Goal: Task Accomplishment & Management: Use online tool/utility

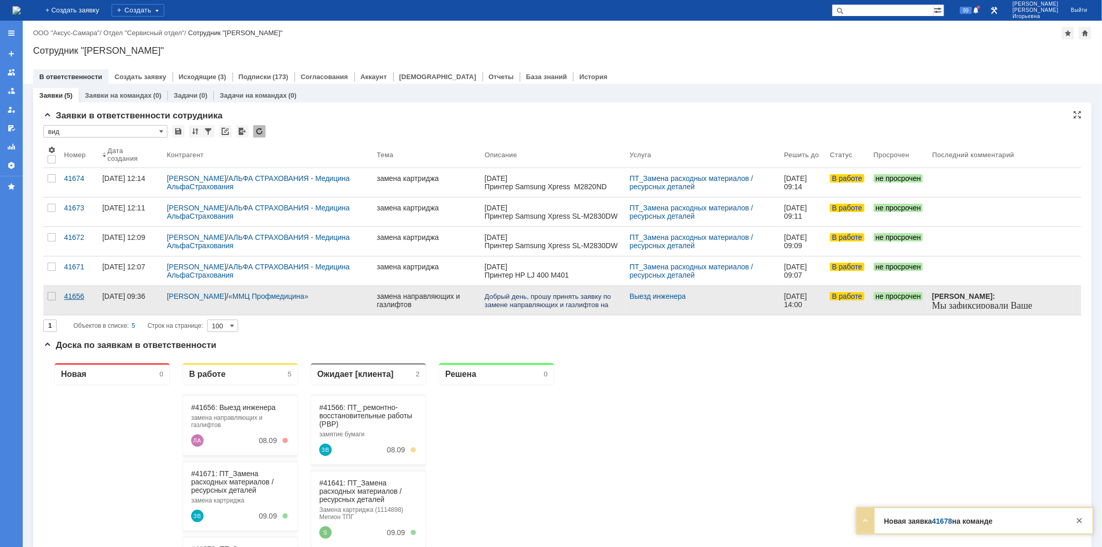
click at [70, 293] on div "41656" at bounding box center [79, 296] width 30 height 8
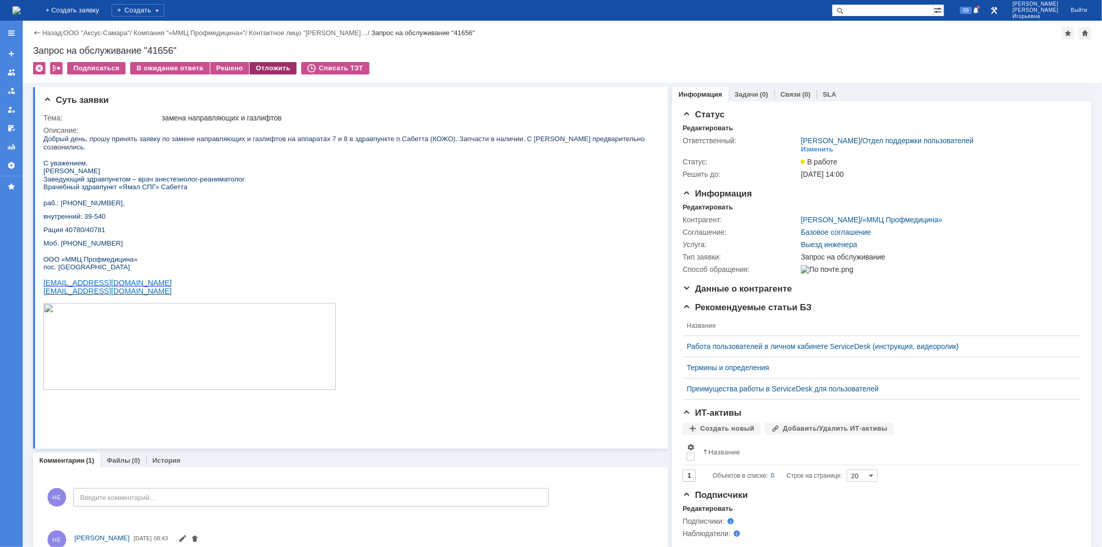
click at [269, 68] on div "Отложить" at bounding box center [273, 68] width 47 height 12
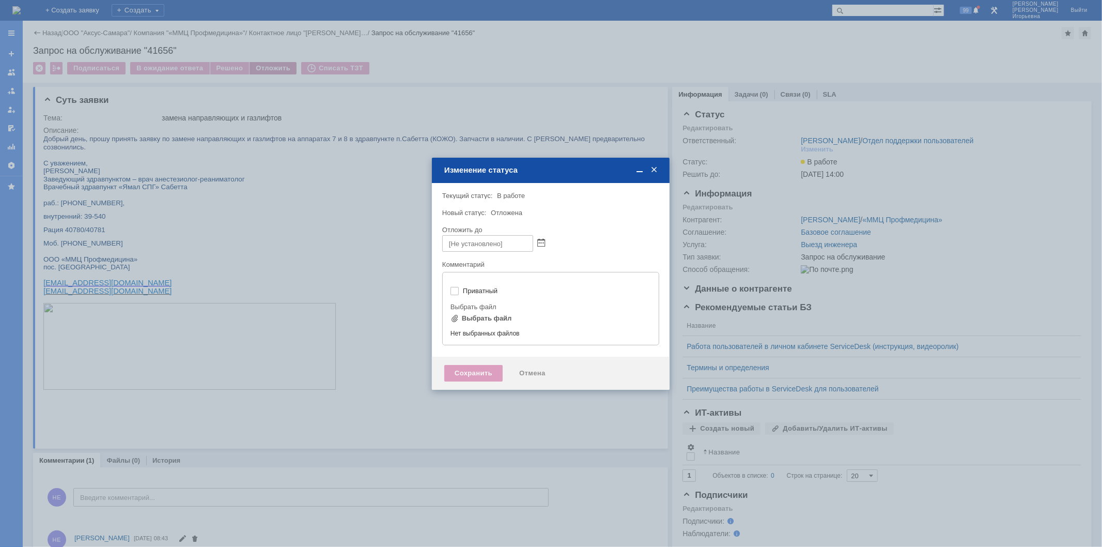
type input "[не указано]"
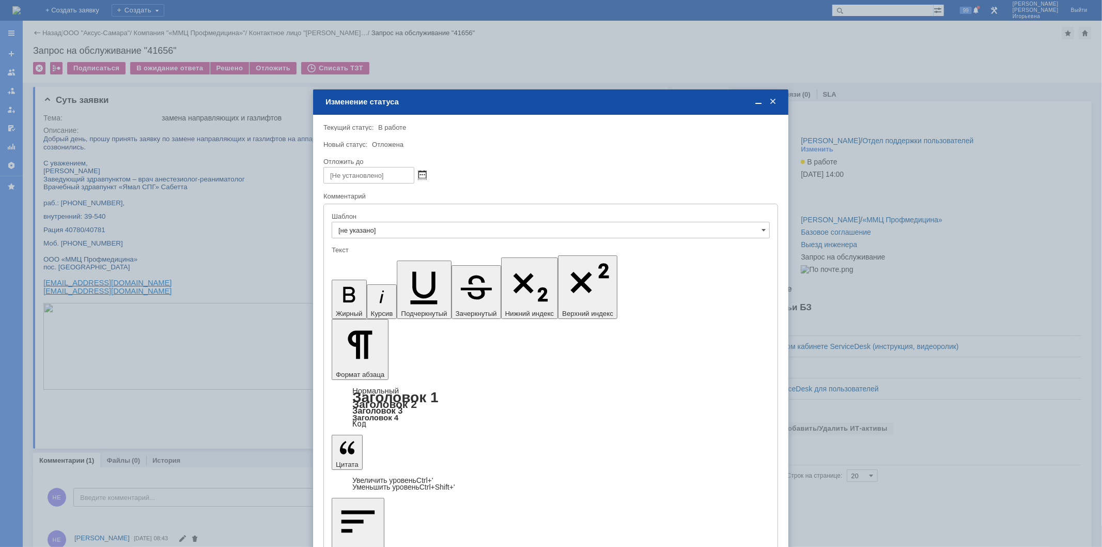
click at [420, 172] on span at bounding box center [422, 175] width 8 height 8
click at [367, 234] on div "10" at bounding box center [369, 235] width 10 height 9
type input "[DATE] 13:14"
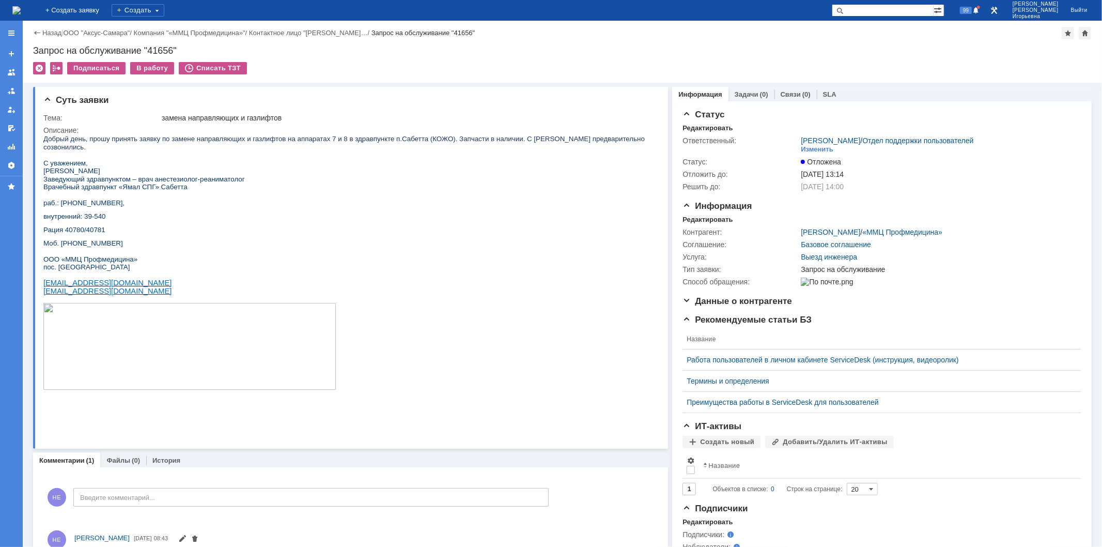
click at [21, 13] on img at bounding box center [16, 10] width 8 height 8
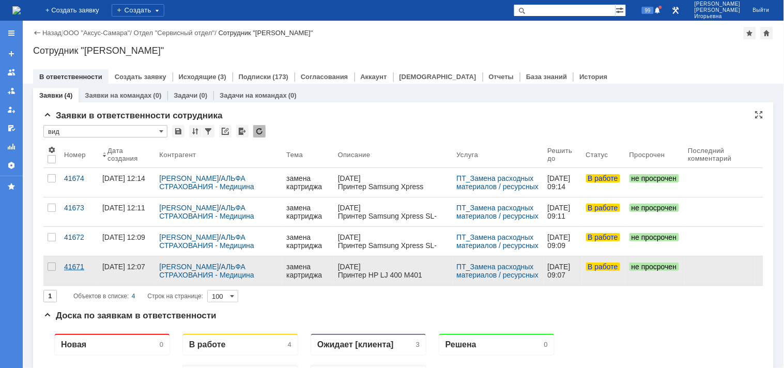
click at [75, 266] on div "41671" at bounding box center [79, 266] width 30 height 8
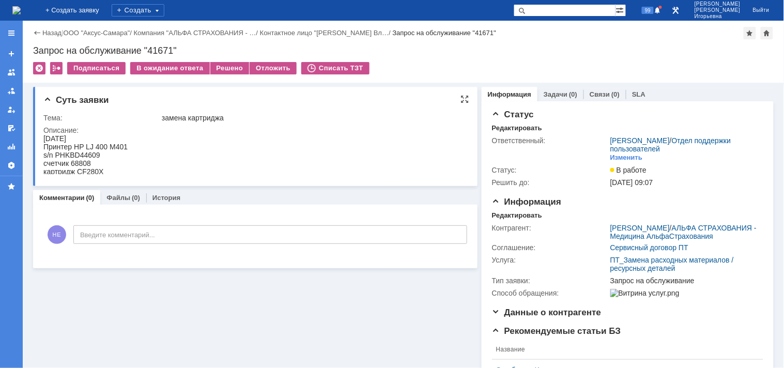
click at [88, 152] on div "s/n PHKBD44609" at bounding box center [85, 154] width 84 height 8
copy div "PHKBD44609"
click at [83, 161] on div "счетчик 68808" at bounding box center [85, 163] width 84 height 8
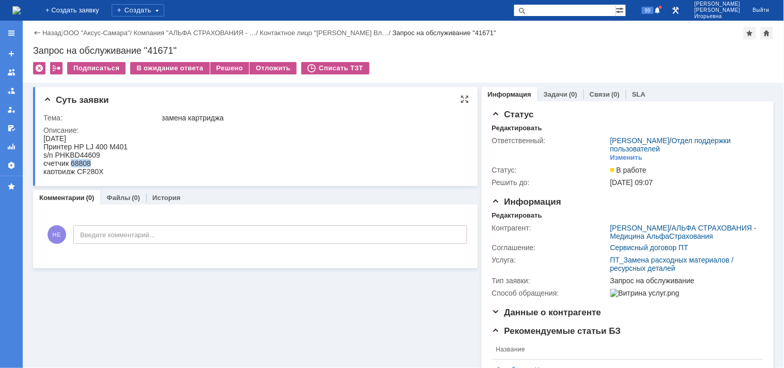
copy div "68808"
click at [161, 48] on div "Запрос на обслуживание "41671"" at bounding box center [403, 50] width 740 height 10
copy div "41671"
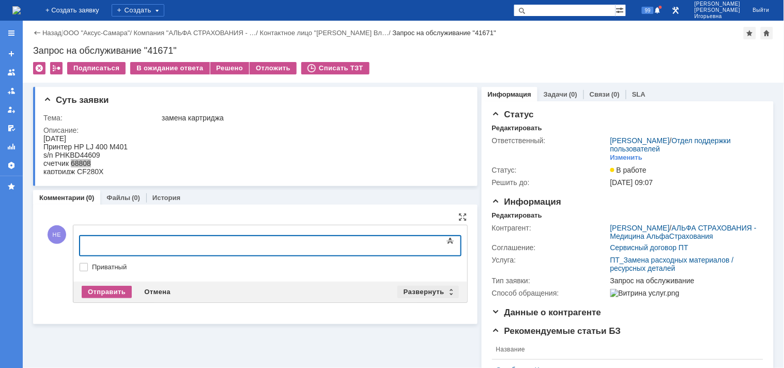
click at [446, 287] on div "Развернуть" at bounding box center [427, 292] width 61 height 12
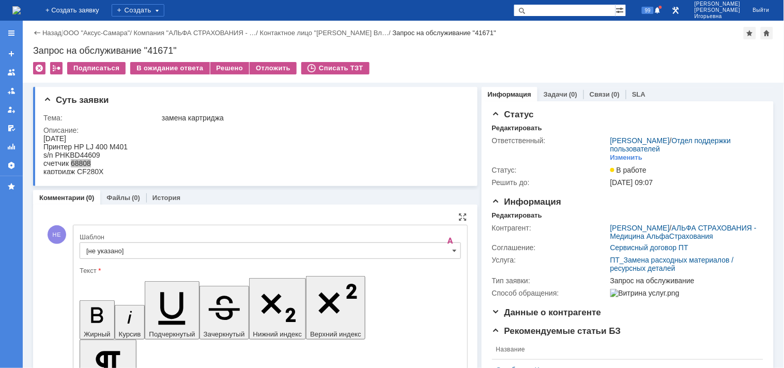
click at [446, 248] on input "[не указано]" at bounding box center [270, 250] width 381 height 17
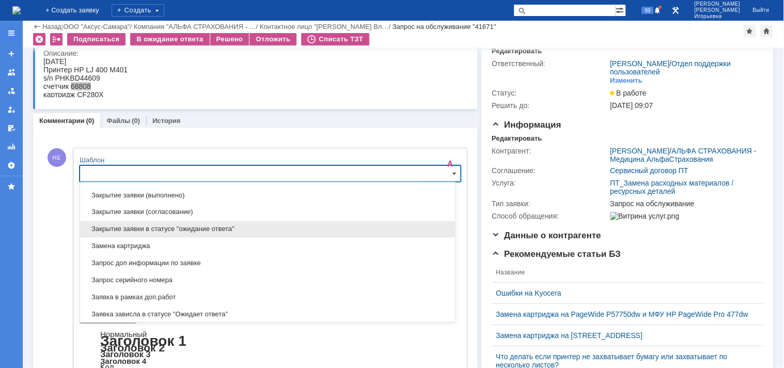
scroll to position [476, 0]
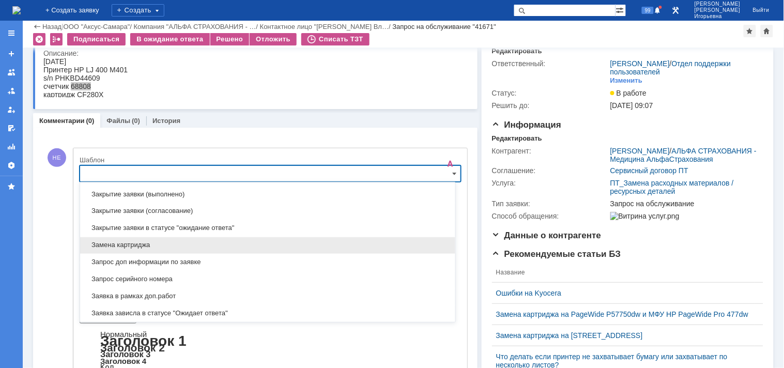
click at [122, 246] on span "Замена картриджа" at bounding box center [267, 245] width 363 height 8
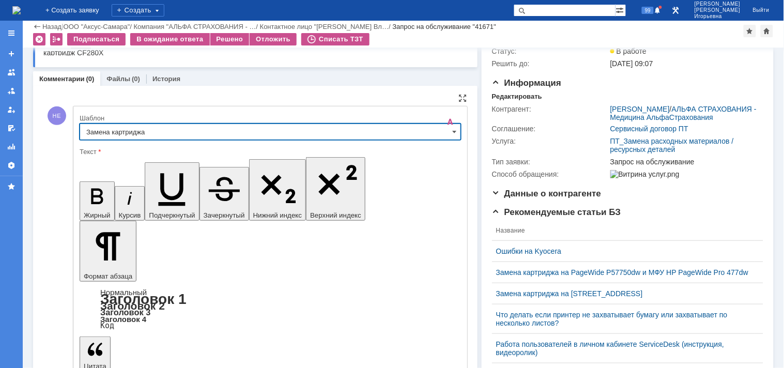
type input "Замена картриджа"
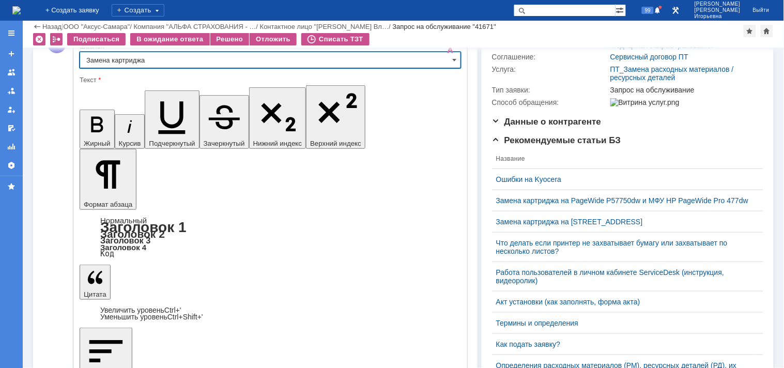
scroll to position [157, 0]
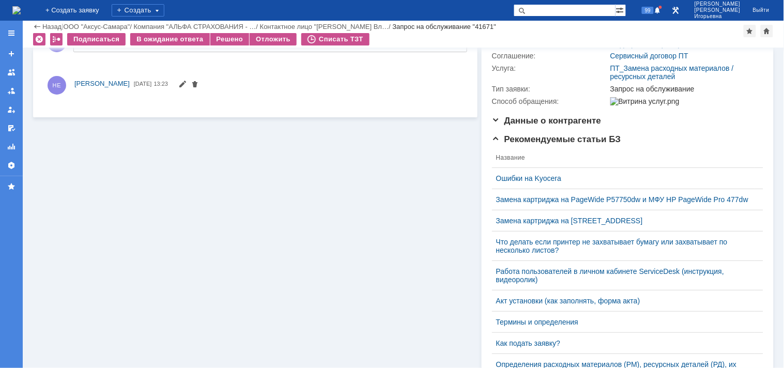
scroll to position [0, 0]
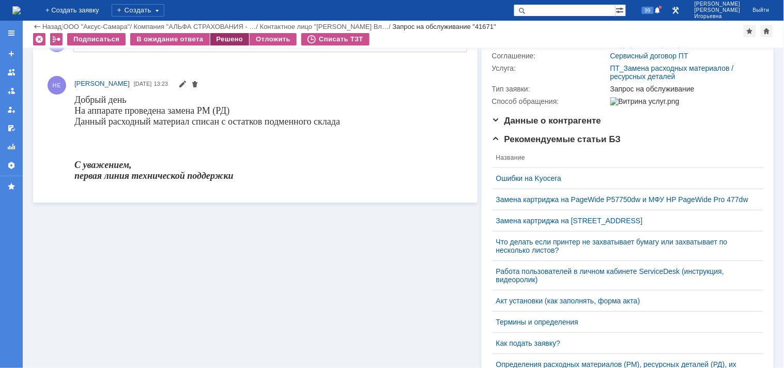
click at [212, 40] on div "Решено" at bounding box center [229, 39] width 39 height 12
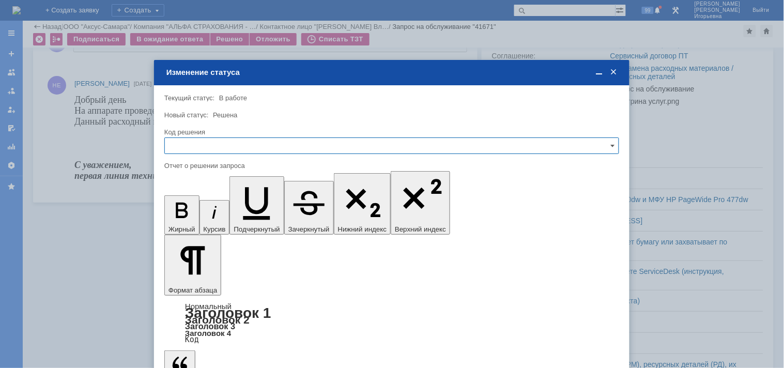
click at [189, 142] on input "text" at bounding box center [391, 145] width 455 height 17
click at [186, 214] on span "Решено" at bounding box center [391, 215] width 441 height 8
type input "Решено"
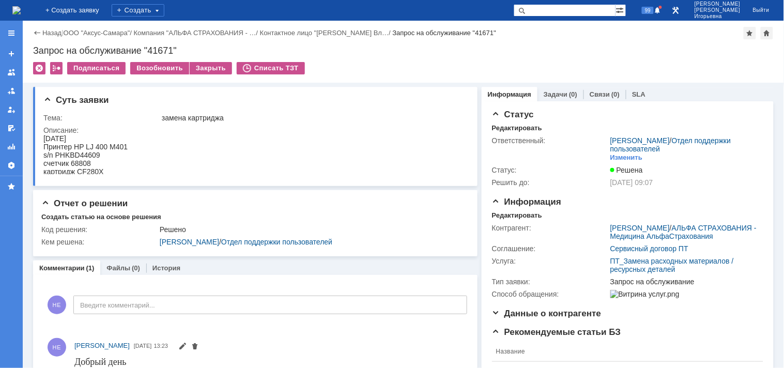
click at [21, 11] on img at bounding box center [16, 10] width 8 height 8
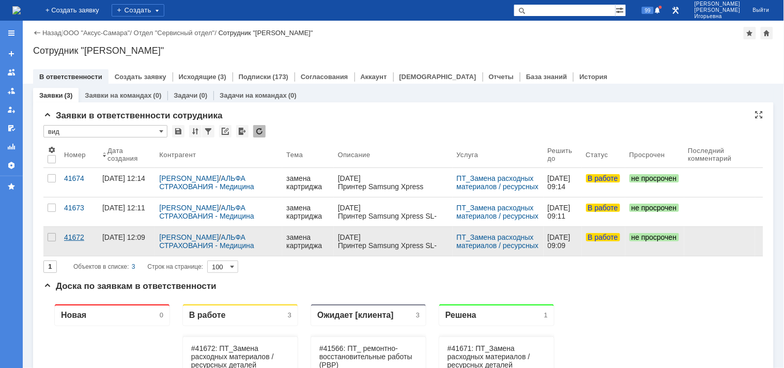
click at [77, 238] on div "41672" at bounding box center [79, 237] width 30 height 8
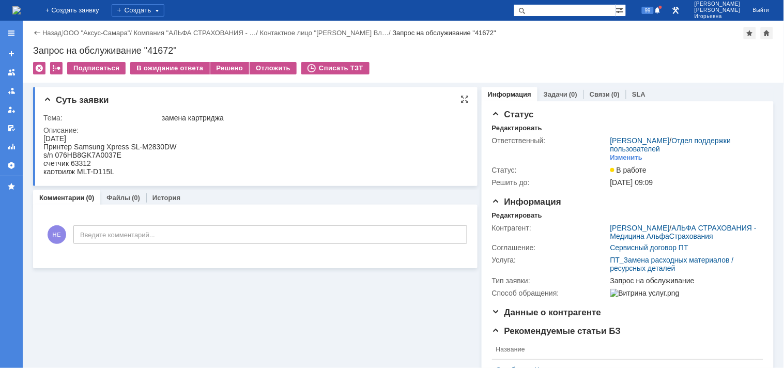
click at [105, 153] on div "s/n 076HB8GK7A0037E" at bounding box center [109, 154] width 133 height 8
copy div "076HB8GK7A0037E"
click at [164, 49] on div "Запрос на обслуживание "41672"" at bounding box center [403, 50] width 740 height 10
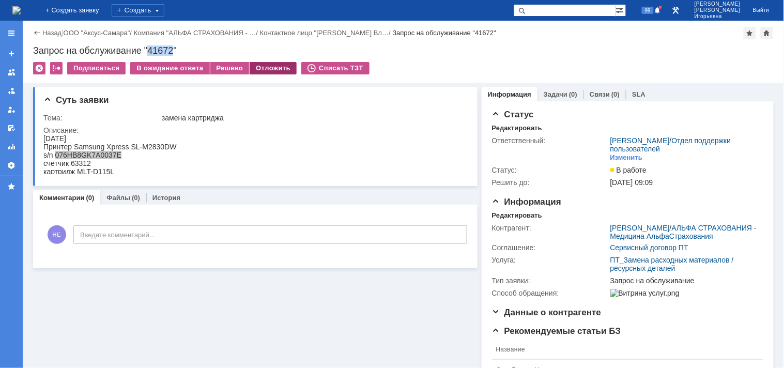
copy div "41672"
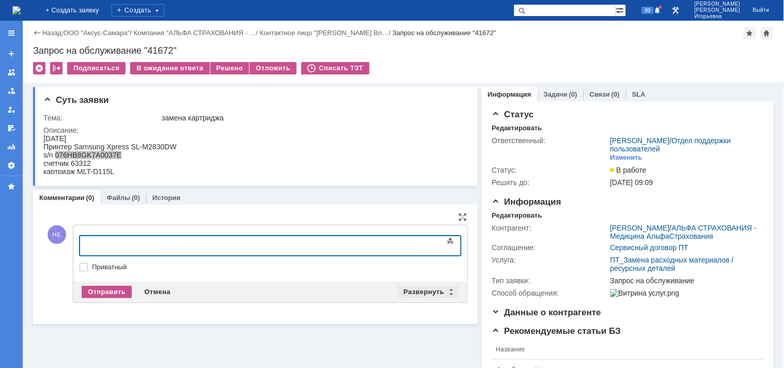
click at [445, 291] on div "Развернуть" at bounding box center [427, 292] width 61 height 12
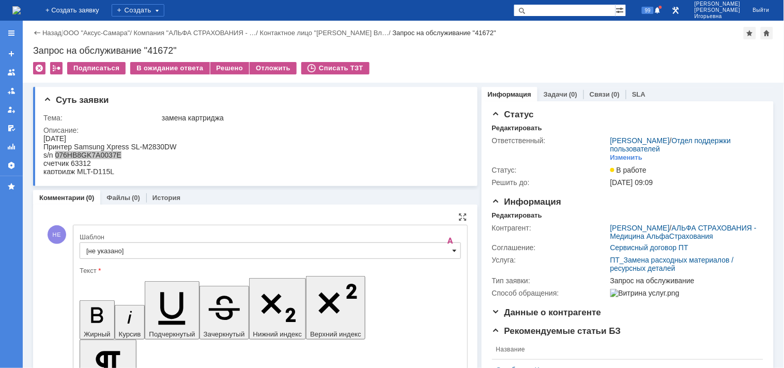
click at [453, 250] on span at bounding box center [455, 250] width 4 height 8
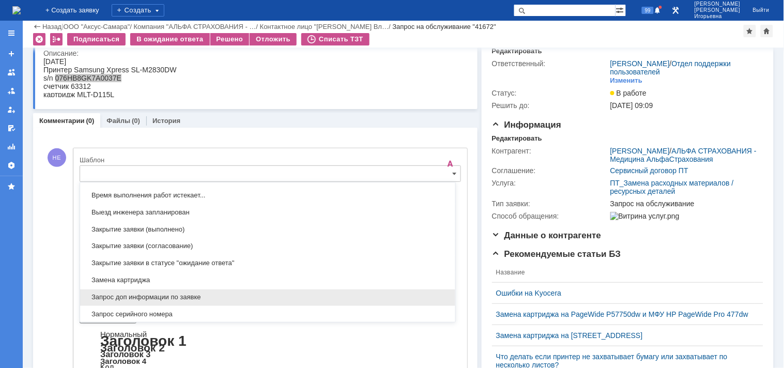
scroll to position [476, 0]
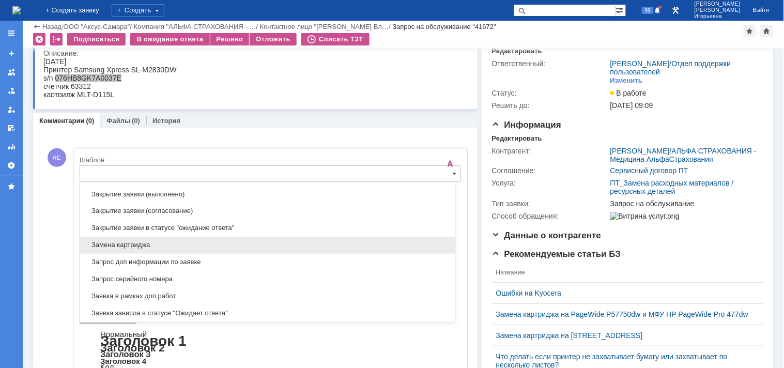
click at [119, 250] on span "Замена картриджа" at bounding box center [267, 245] width 363 height 8
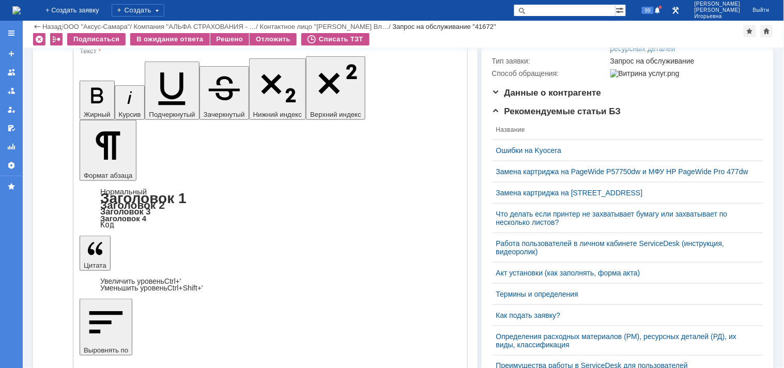
type input "Замена картриджа"
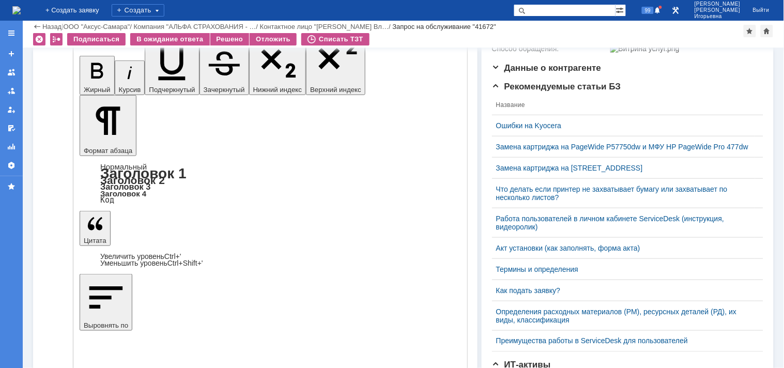
scroll to position [214, 0]
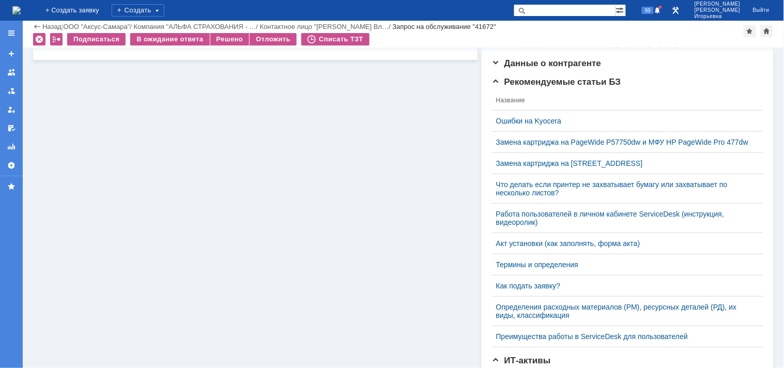
scroll to position [0, 0]
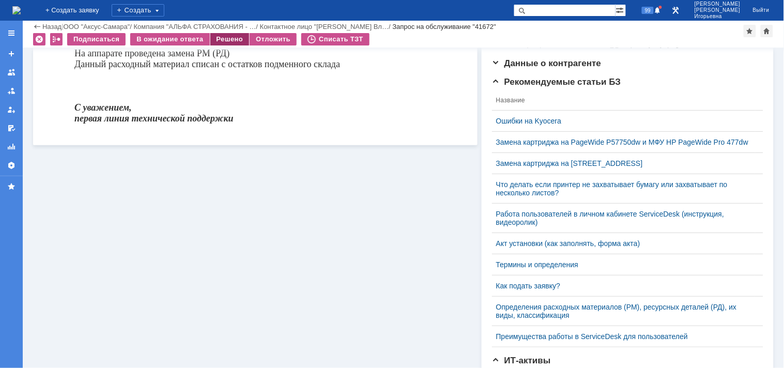
click at [226, 36] on div "Решено" at bounding box center [229, 39] width 39 height 12
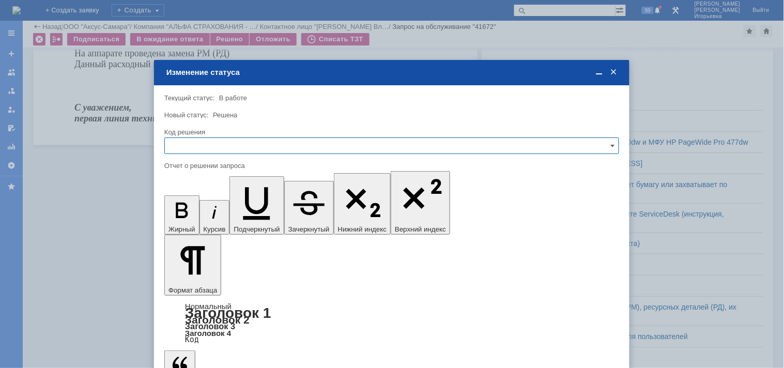
click at [178, 139] on input "text" at bounding box center [391, 145] width 455 height 17
click at [195, 214] on span "Решено" at bounding box center [391, 215] width 441 height 8
type input "Решено"
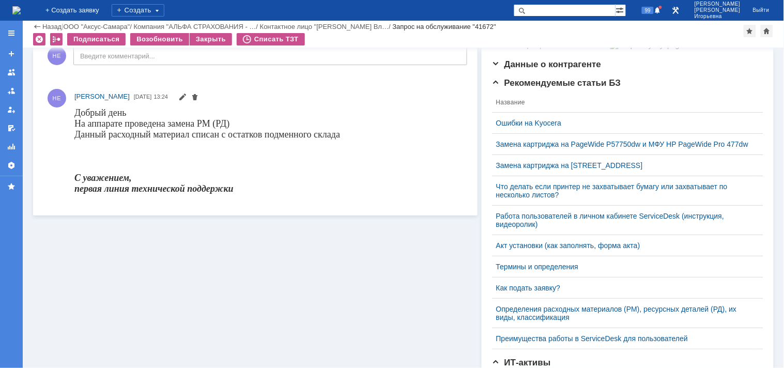
click at [21, 9] on img at bounding box center [16, 10] width 8 height 8
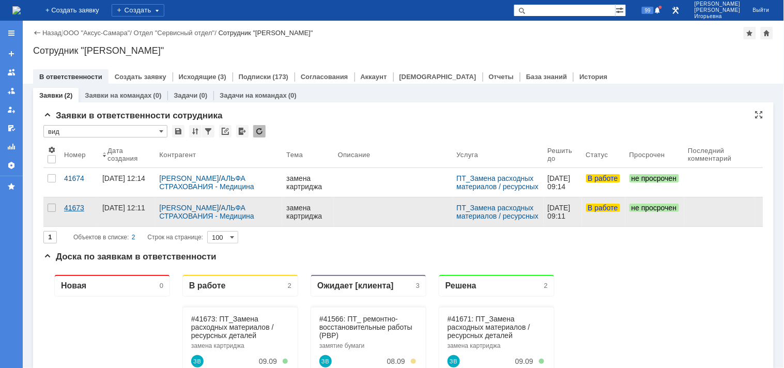
click at [77, 207] on div "41673" at bounding box center [79, 208] width 30 height 8
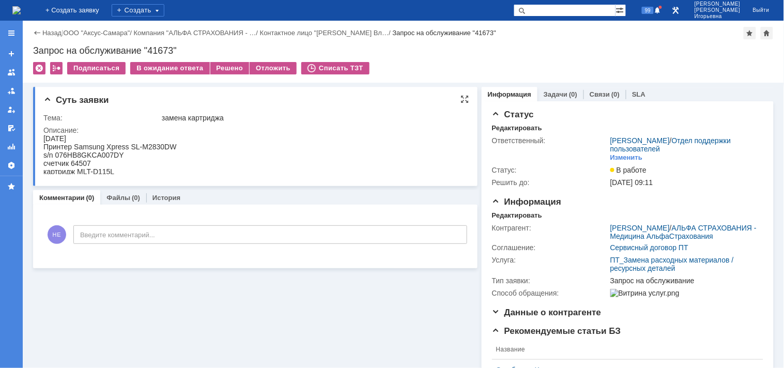
click at [103, 153] on div "s/n 076HB8GKCA007DY" at bounding box center [109, 154] width 133 height 8
copy div "076HB8GKCA007DY"
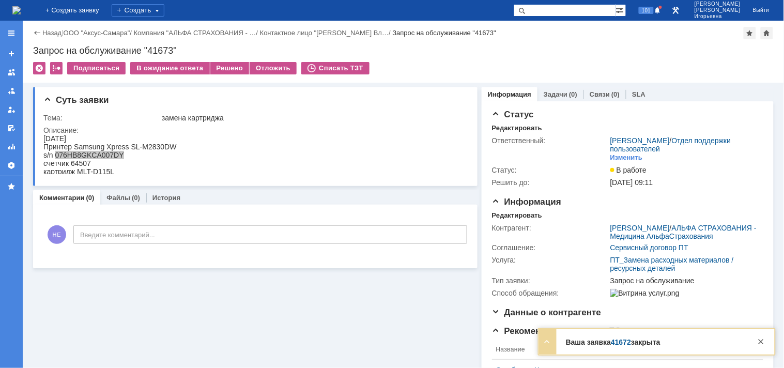
click at [165, 45] on div "Запрос на обслуживание "41673"" at bounding box center [403, 50] width 740 height 10
copy div "41673"
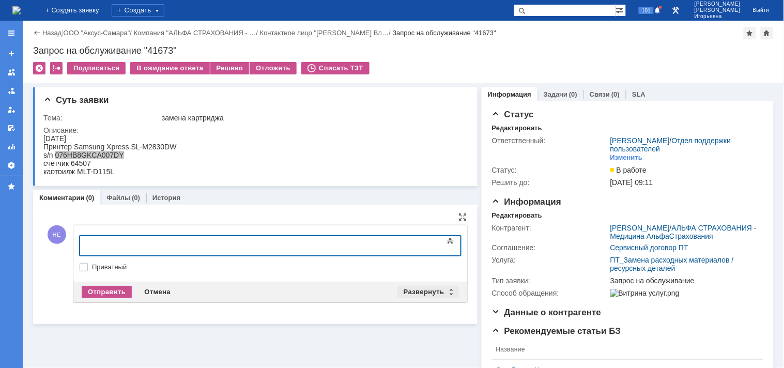
click at [447, 290] on div "Развернуть" at bounding box center [427, 292] width 61 height 12
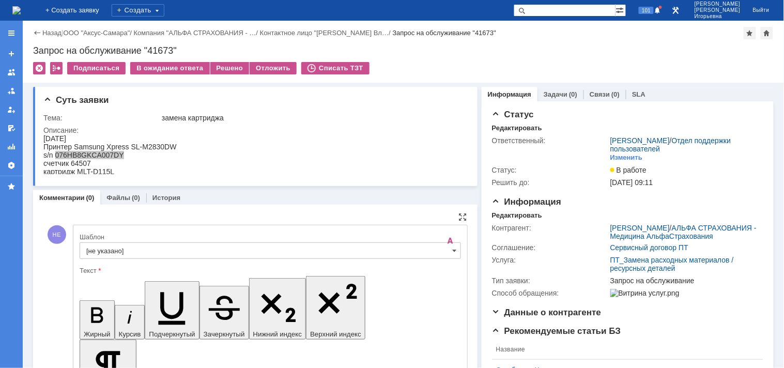
click at [446, 251] on input "[не указано]" at bounding box center [270, 250] width 381 height 17
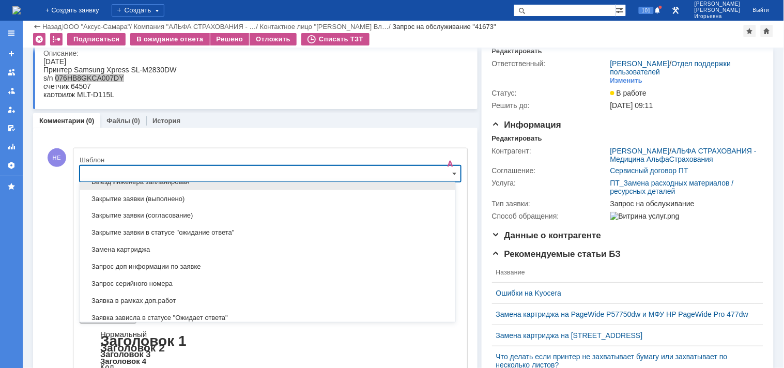
scroll to position [476, 0]
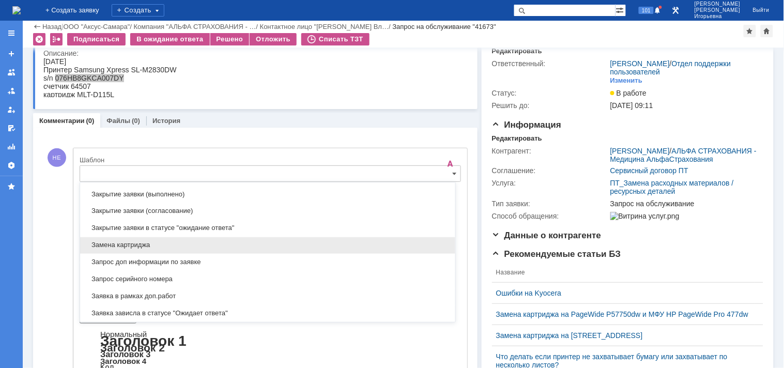
click at [128, 242] on span "Замена картриджа" at bounding box center [267, 245] width 363 height 8
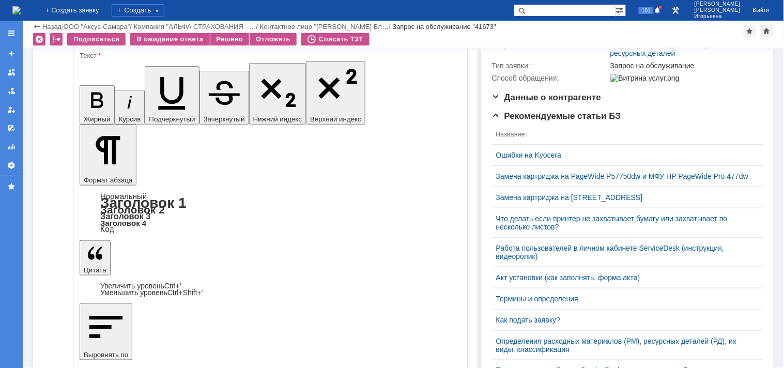
type input "Замена картриджа"
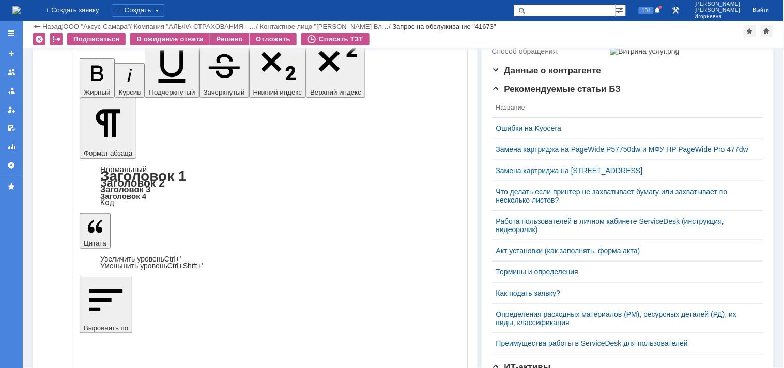
scroll to position [214, 0]
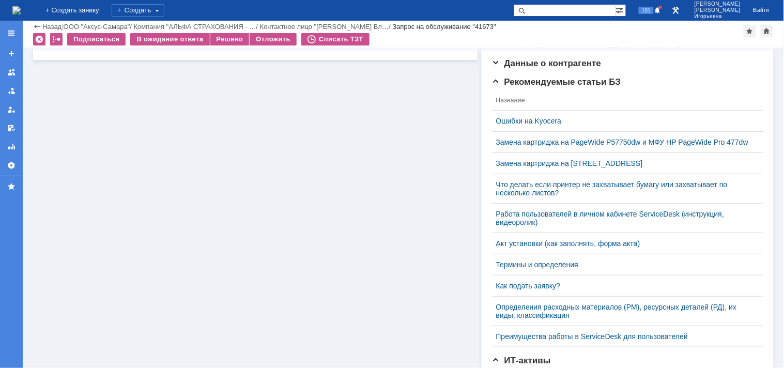
scroll to position [0, 0]
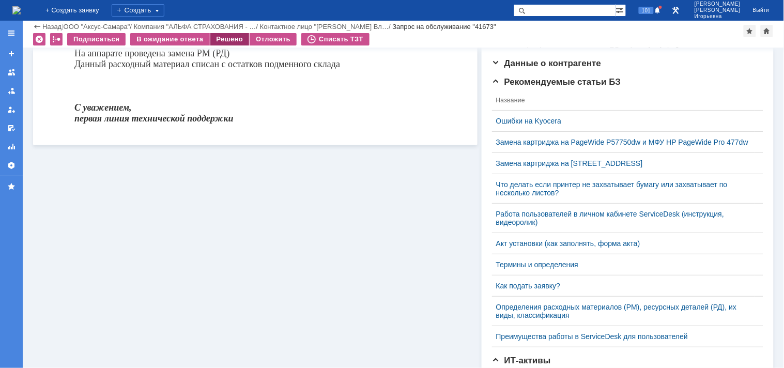
click at [223, 39] on div "Решено" at bounding box center [229, 39] width 39 height 12
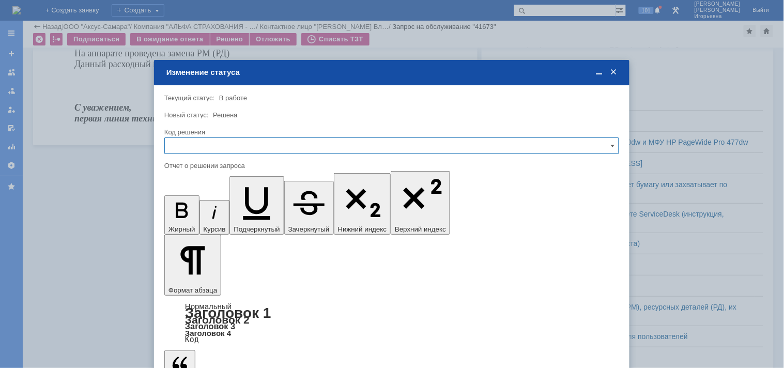
click at [209, 147] on input "text" at bounding box center [391, 145] width 455 height 17
click at [195, 210] on div "Решено" at bounding box center [392, 215] width 454 height 17
type input "Решено"
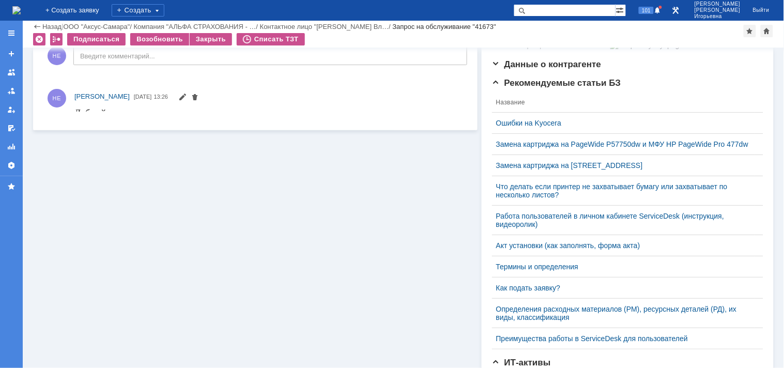
click at [21, 11] on img at bounding box center [16, 10] width 8 height 8
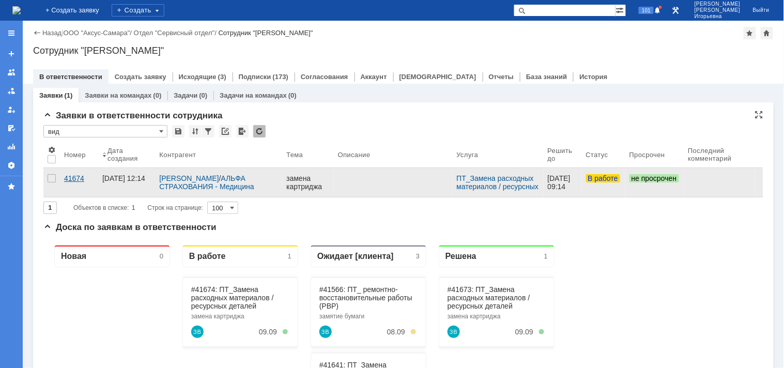
click at [78, 175] on div "41674" at bounding box center [79, 178] width 30 height 8
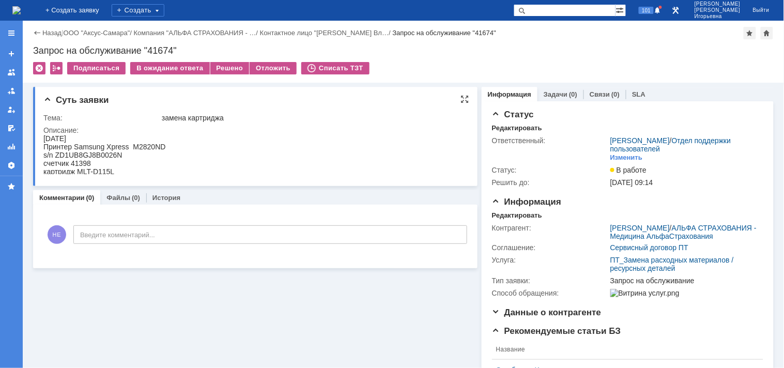
click at [102, 154] on div "s/n ZD1UB8GJ8B0026N" at bounding box center [104, 154] width 122 height 8
copy div "ZD1UB8GJ8B0026N"
click at [162, 45] on div "Запрос на обслуживание "41674"" at bounding box center [403, 50] width 740 height 10
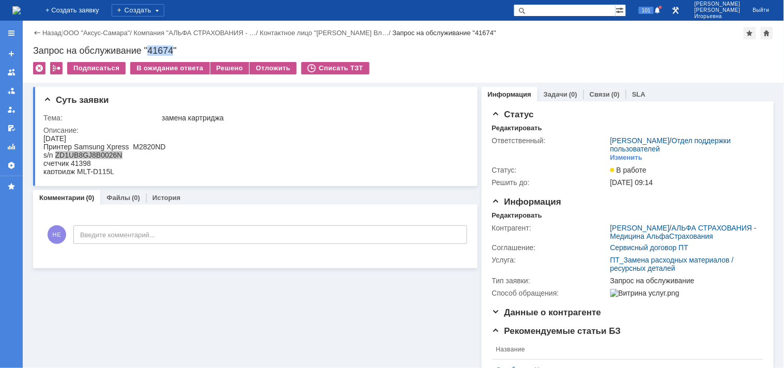
copy div "41674"
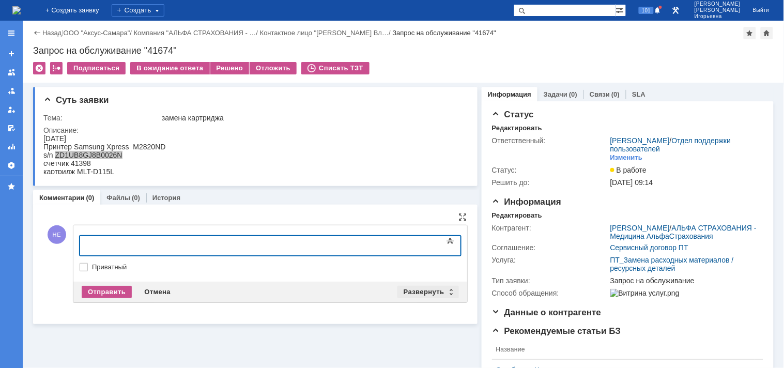
click at [445, 291] on div "Развернуть" at bounding box center [427, 292] width 61 height 12
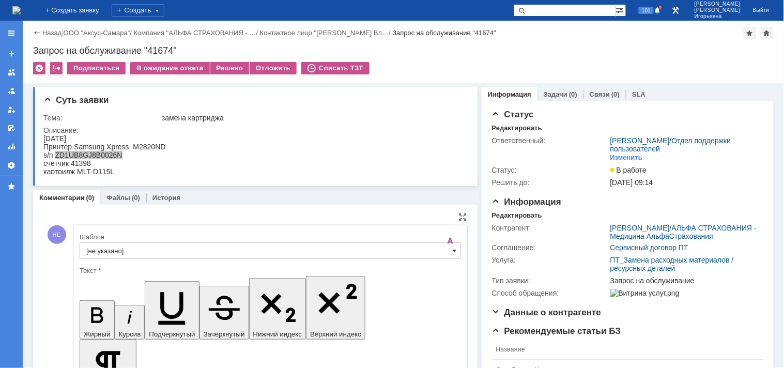
click at [453, 250] on span at bounding box center [455, 250] width 4 height 8
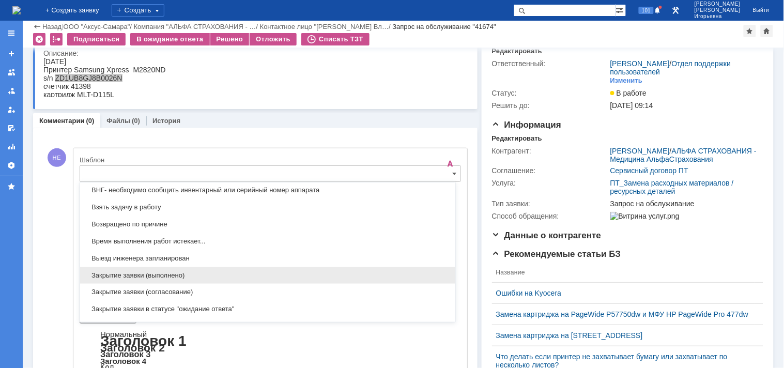
scroll to position [419, 0]
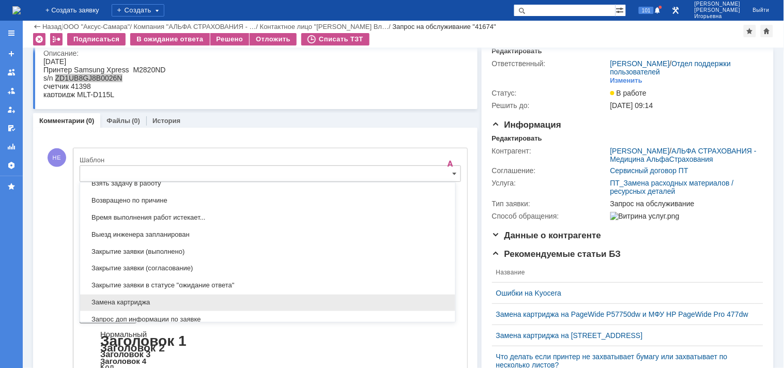
drag, startPoint x: 110, startPoint y: 303, endPoint x: 114, endPoint y: 35, distance: 268.7
click at [110, 303] on span "Замена картриджа" at bounding box center [267, 303] width 363 height 8
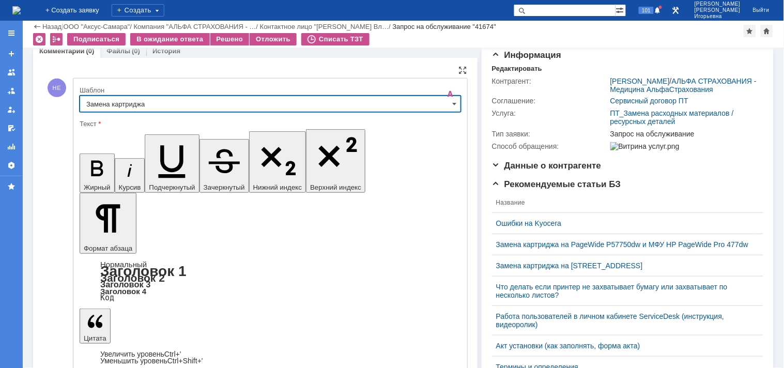
type input "Замена картриджа"
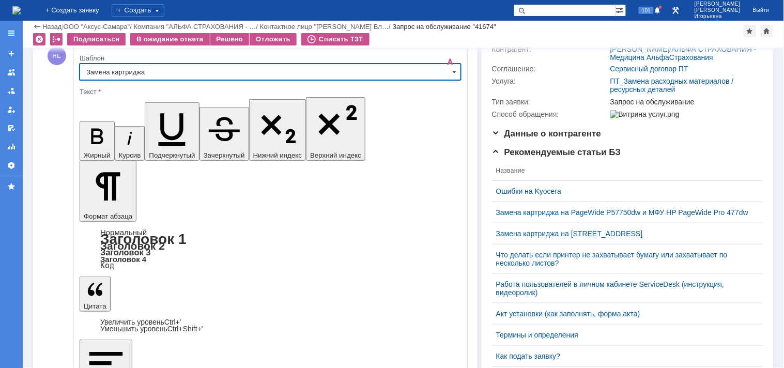
scroll to position [157, 0]
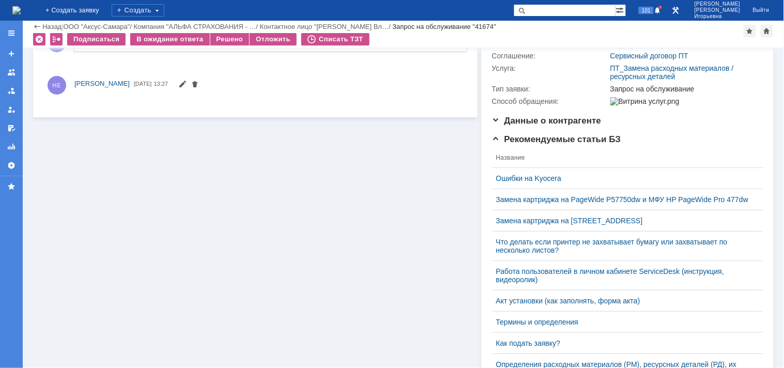
scroll to position [0, 0]
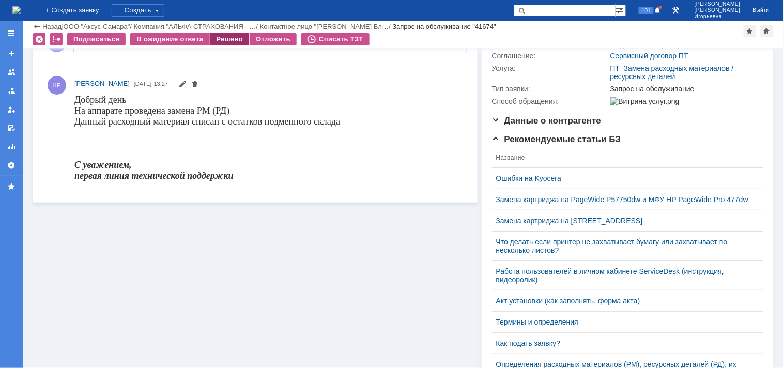
click at [225, 38] on div "Решено" at bounding box center [229, 39] width 39 height 12
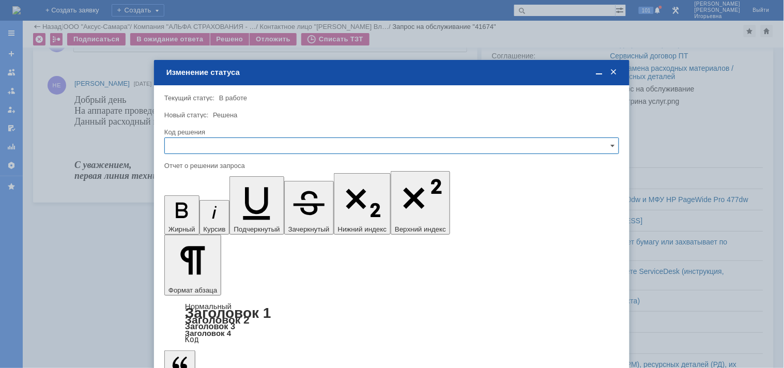
click at [200, 145] on input "text" at bounding box center [391, 145] width 455 height 17
click at [195, 215] on span "Решено" at bounding box center [391, 215] width 441 height 8
type input "Решено"
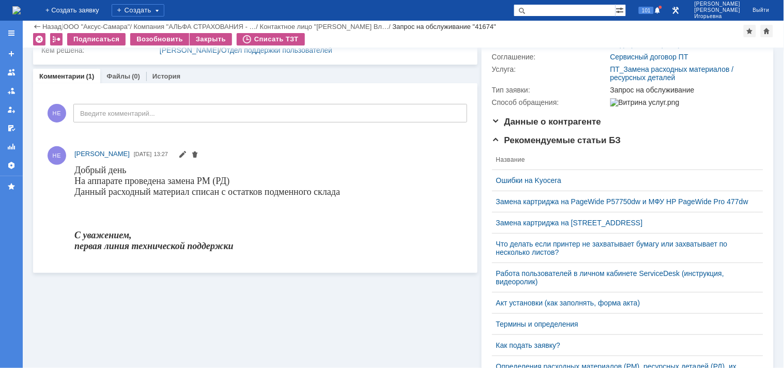
click at [21, 7] on img at bounding box center [16, 10] width 8 height 8
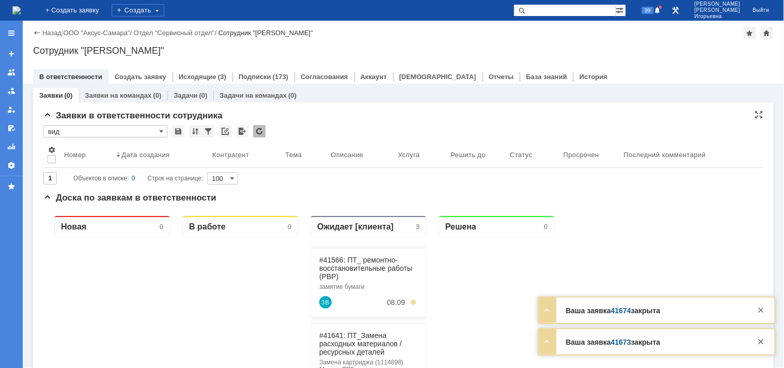
click at [163, 130] on input "вид" at bounding box center [105, 131] width 124 height 12
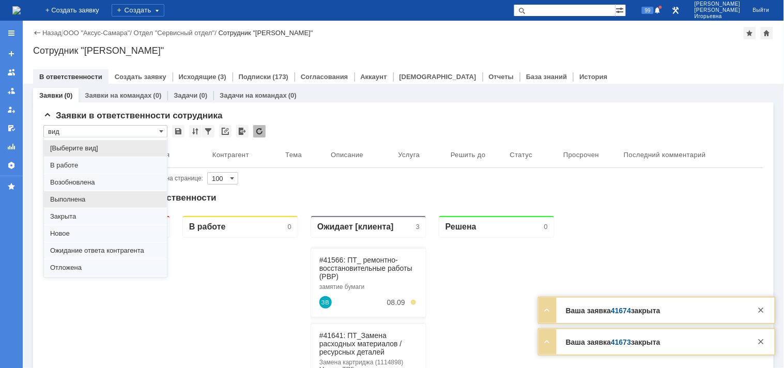
scroll to position [28, 0]
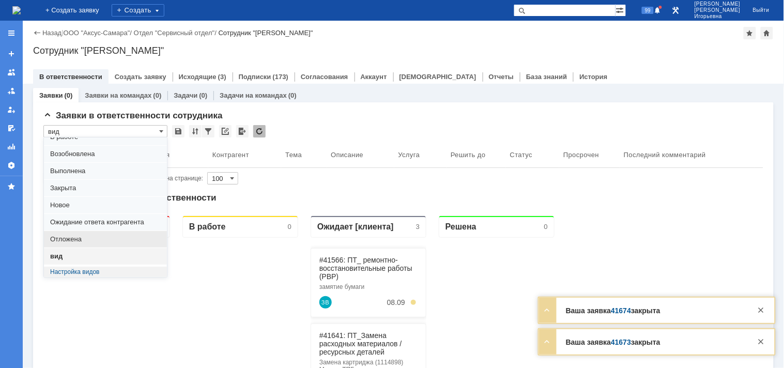
click at [69, 238] on span "Отложена" at bounding box center [105, 239] width 111 height 8
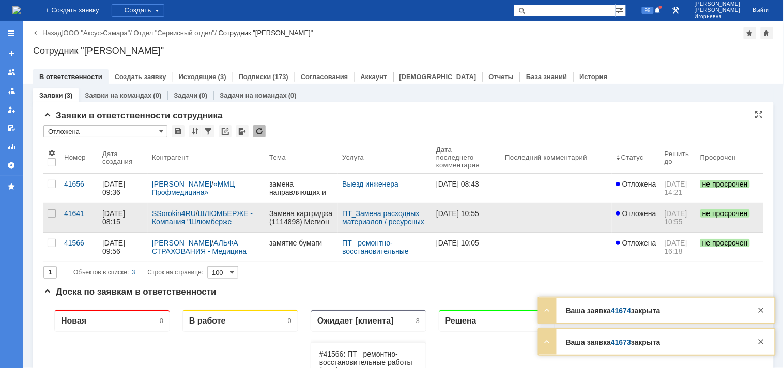
scroll to position [0, 0]
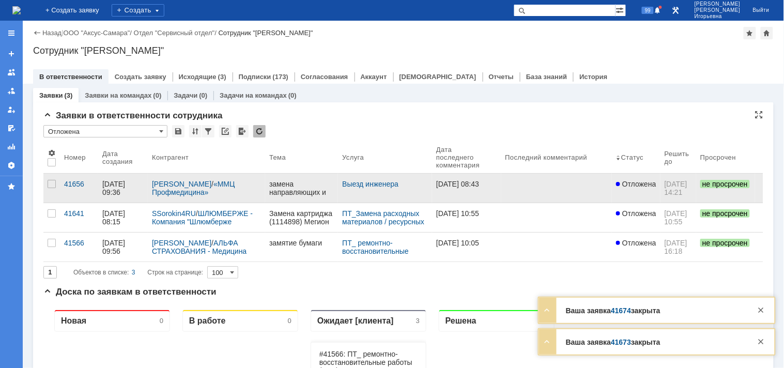
type input "Отложена"
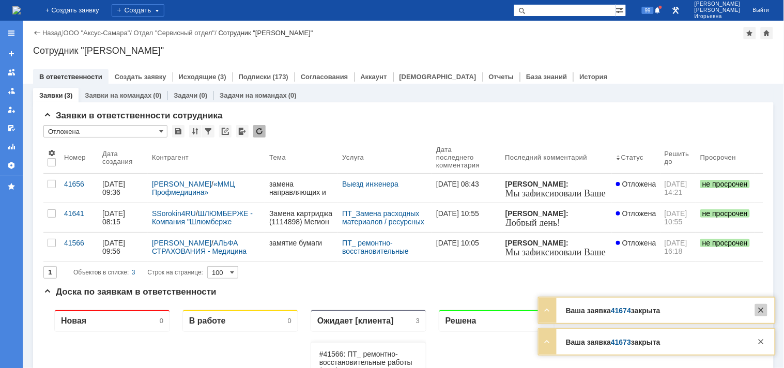
click at [762, 313] on div at bounding box center [761, 310] width 12 height 12
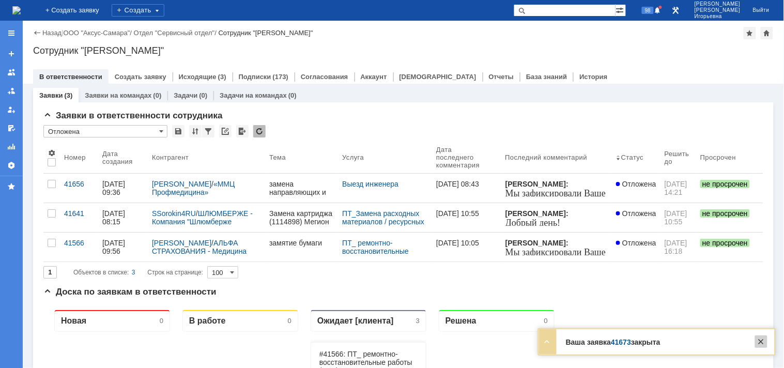
click at [761, 345] on div at bounding box center [761, 341] width 12 height 12
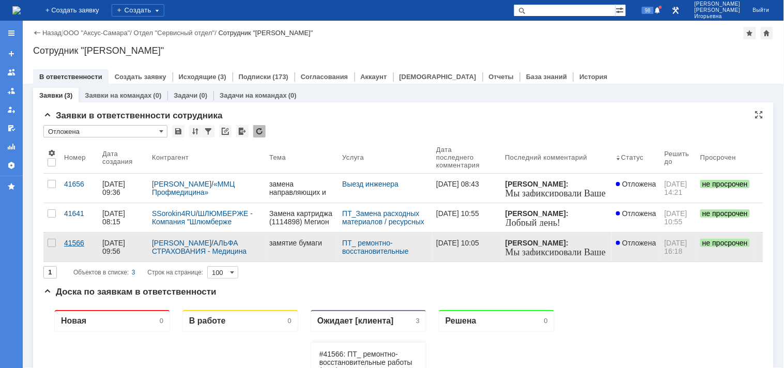
click at [74, 245] on div "41566" at bounding box center [79, 243] width 30 height 8
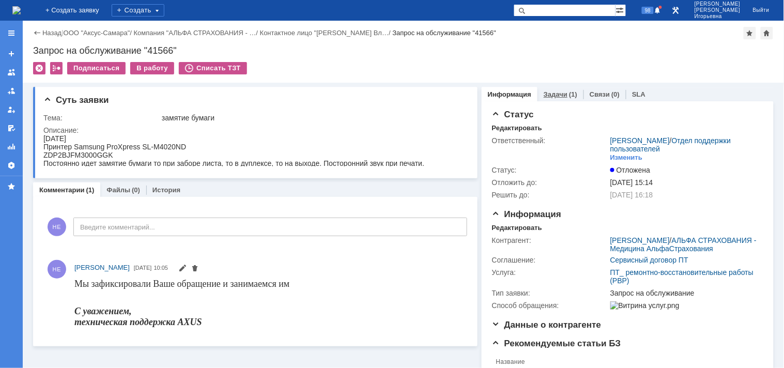
click at [549, 94] on link "Задачи" at bounding box center [555, 94] width 24 height 8
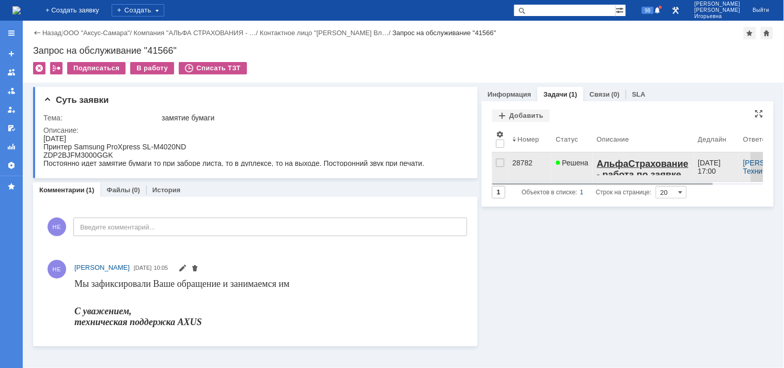
click at [518, 163] on div "28782" at bounding box center [529, 163] width 35 height 8
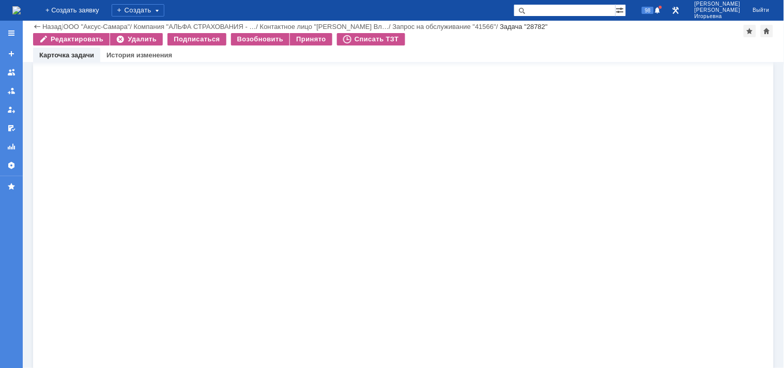
scroll to position [1033, 0]
click at [21, 9] on img at bounding box center [16, 10] width 8 height 8
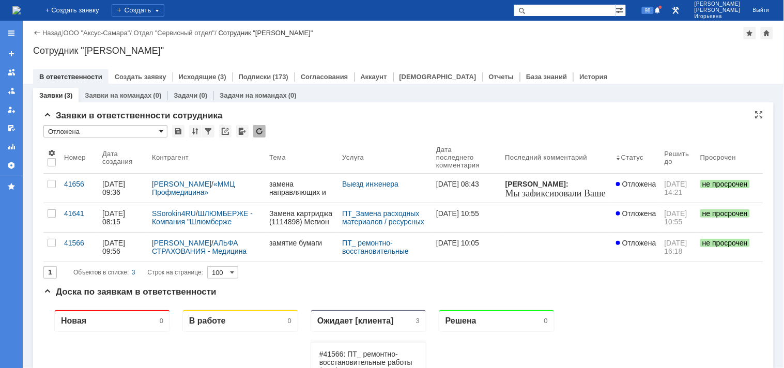
click at [162, 130] on span at bounding box center [161, 131] width 4 height 8
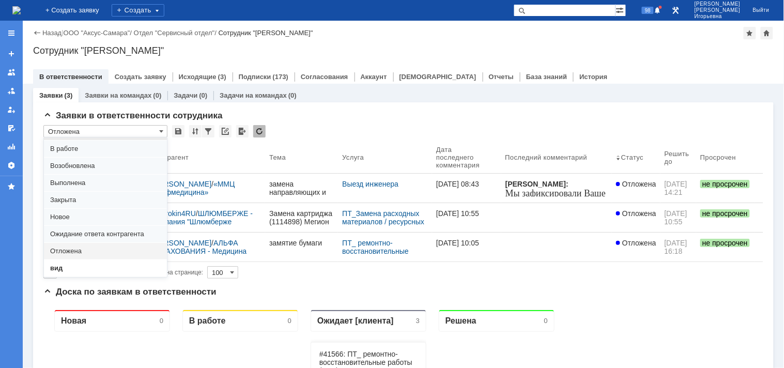
scroll to position [28, 0]
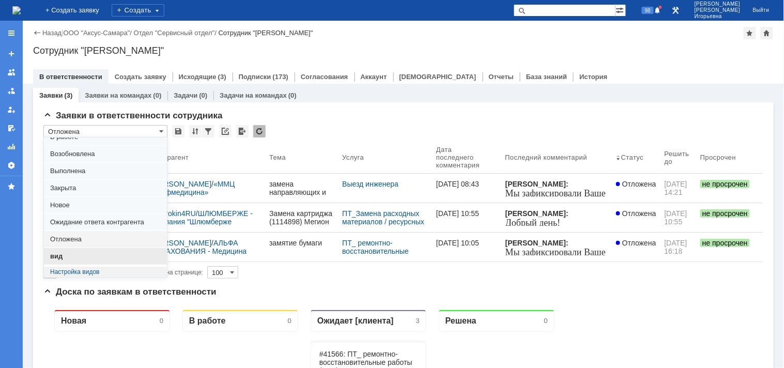
click at [64, 254] on span "вид" at bounding box center [105, 256] width 111 height 8
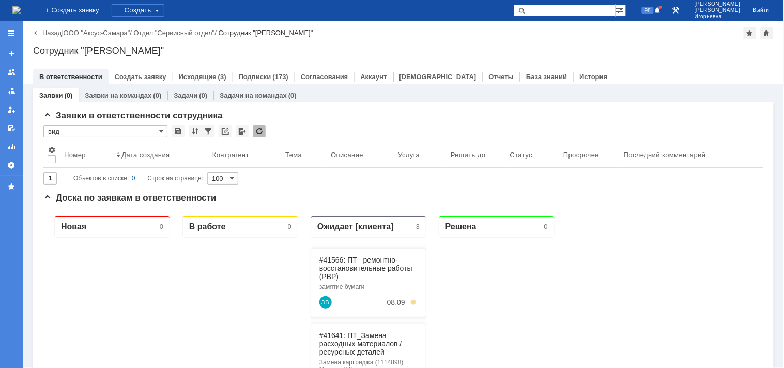
type input "вид"
drag, startPoint x: 562, startPoint y: 9, endPoint x: 575, endPoint y: 6, distance: 14.3
click at [567, 8] on input "text" at bounding box center [564, 10] width 102 height 12
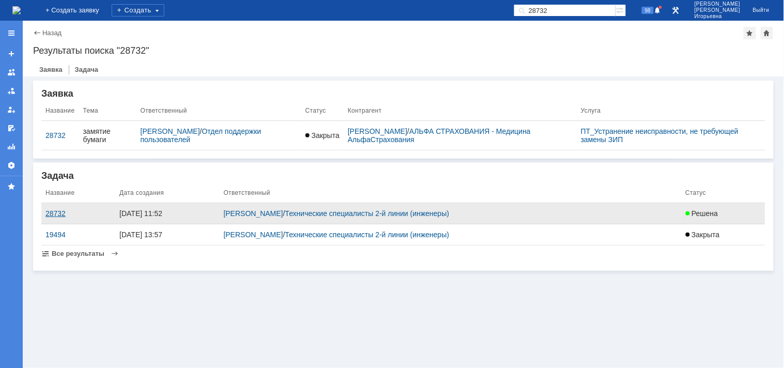
click at [56, 212] on div "28732" at bounding box center [78, 213] width 66 height 8
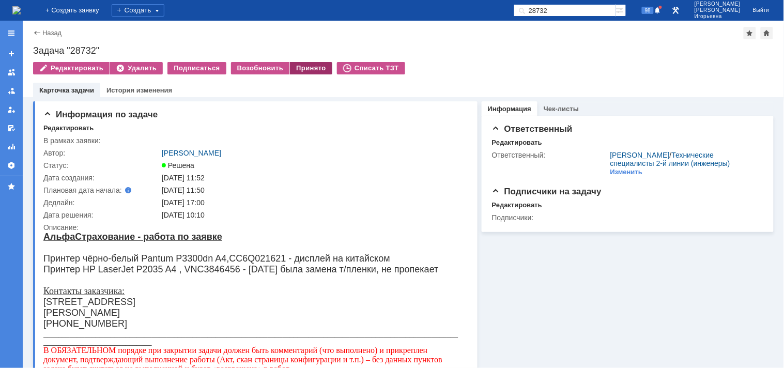
click at [297, 66] on div "Принято" at bounding box center [311, 68] width 42 height 12
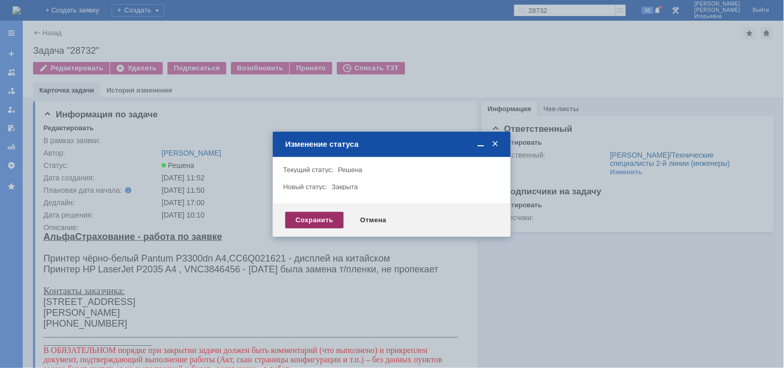
click at [305, 222] on div "Сохранить" at bounding box center [314, 220] width 58 height 17
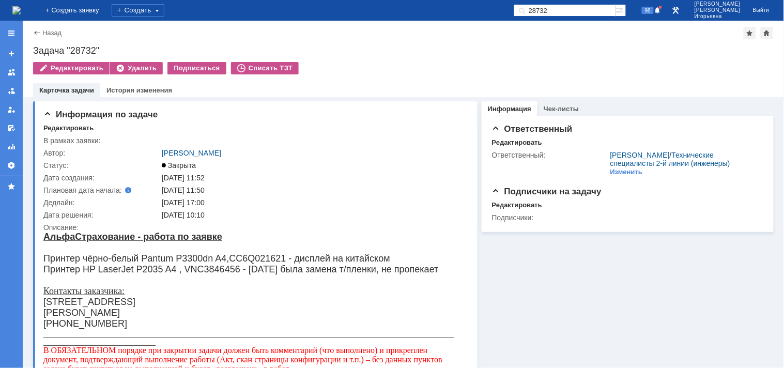
click at [21, 8] on img at bounding box center [16, 10] width 8 height 8
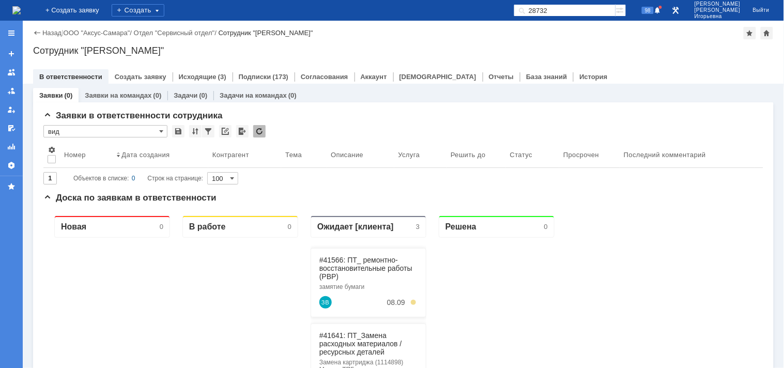
click at [587, 9] on input "28732" at bounding box center [564, 10] width 102 height 12
type input "28782"
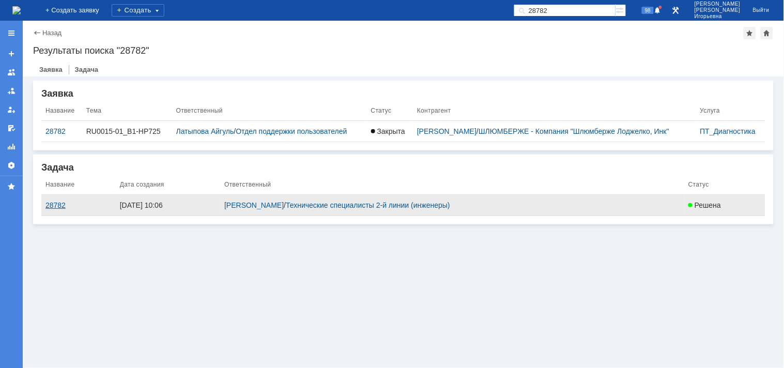
click at [57, 202] on div "28782" at bounding box center [78, 205] width 66 height 8
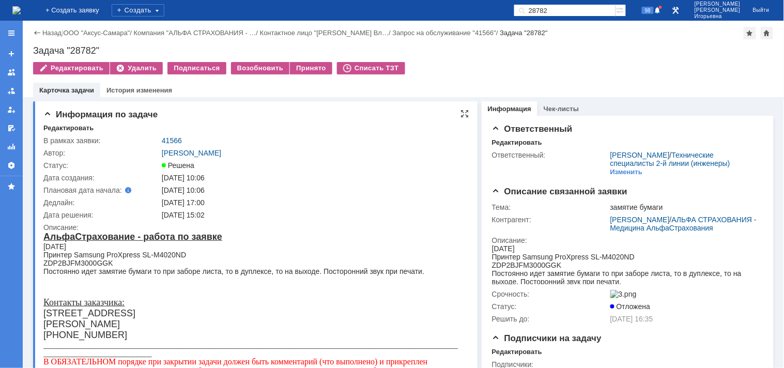
click at [83, 260] on div "ZDP2BJFM3000GGK" at bounding box center [251, 262] width 416 height 8
copy div "ZDP2BJFM3000GGK"
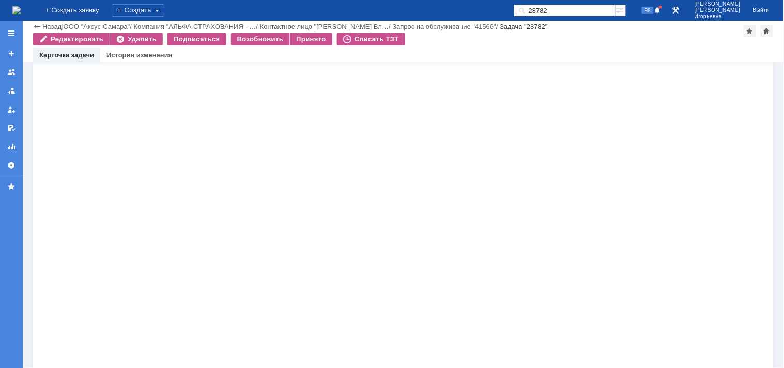
scroll to position [1325, 0]
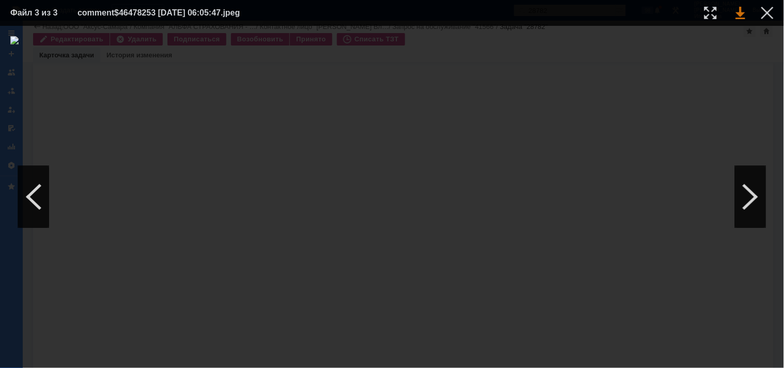
click at [737, 16] on link at bounding box center [740, 13] width 9 height 12
click at [767, 14] on div at bounding box center [767, 13] width 12 height 12
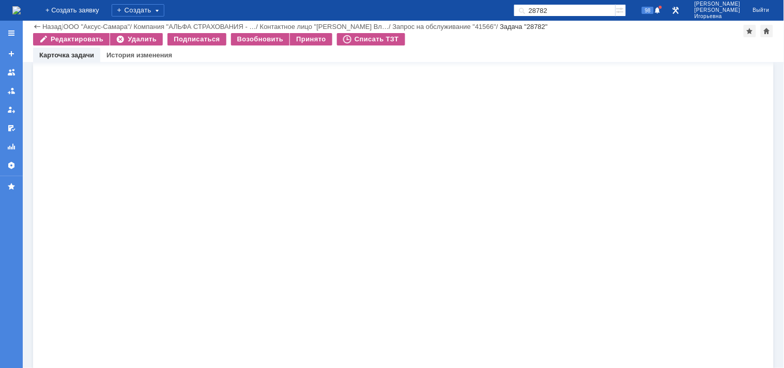
scroll to position [349, 0]
click at [82, 129] on img at bounding box center [78, 125] width 8 height 8
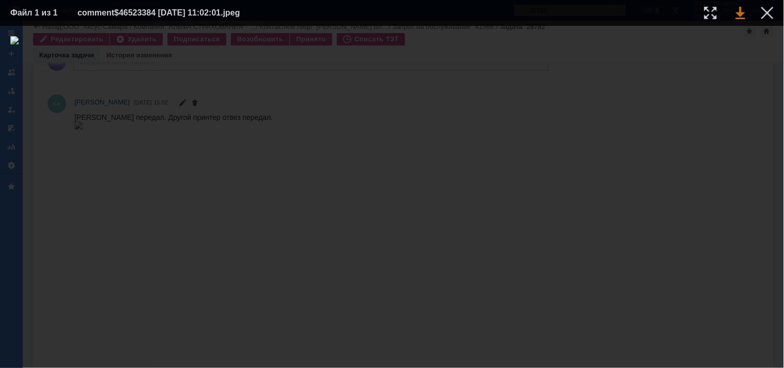
click at [737, 17] on link at bounding box center [740, 13] width 9 height 12
click at [767, 13] on div at bounding box center [767, 13] width 12 height 12
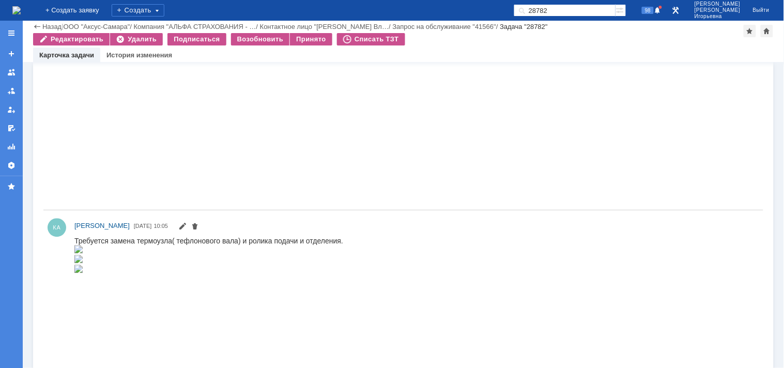
scroll to position [636, 0]
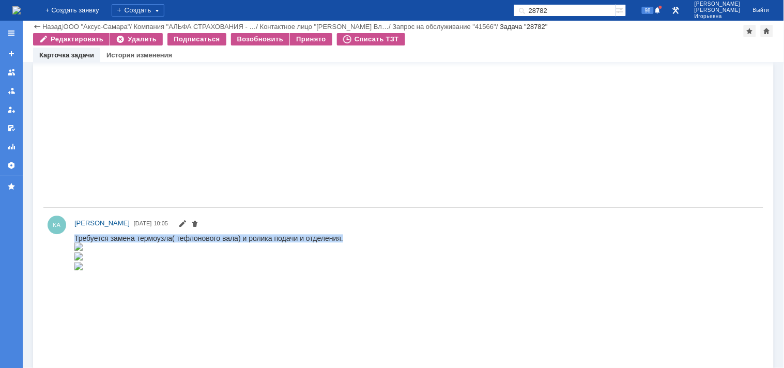
drag, startPoint x: 345, startPoint y: 236, endPoint x: 75, endPoint y: 233, distance: 269.7
click at [75, 233] on div "Требуется замена термоузла( тефлонового вала) и ролика подачи и отделения." at bounding box center [208, 252] width 269 height 38
copy div "Требуется замена термоузла( тефлонового вала) и ролика подачи и отделения."
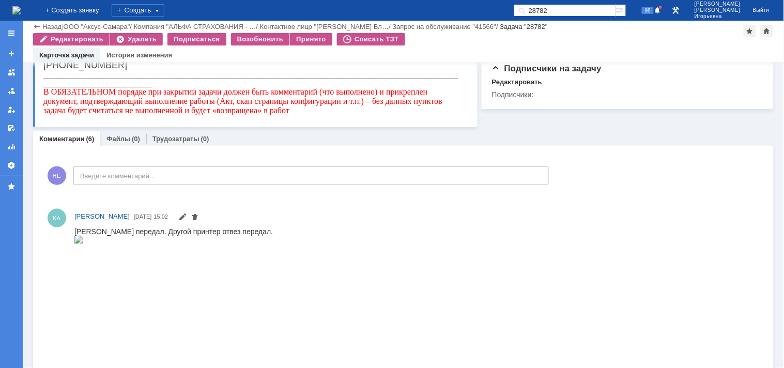
scroll to position [234, 0]
click at [82, 244] on img at bounding box center [78, 240] width 8 height 8
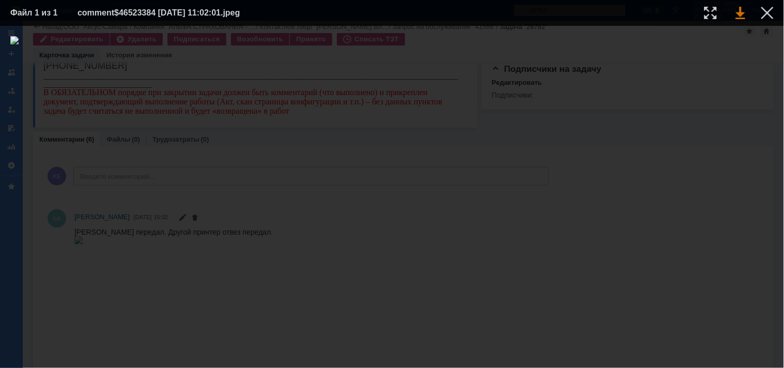
click at [741, 18] on link at bounding box center [740, 13] width 9 height 12
click at [768, 12] on div at bounding box center [767, 13] width 12 height 12
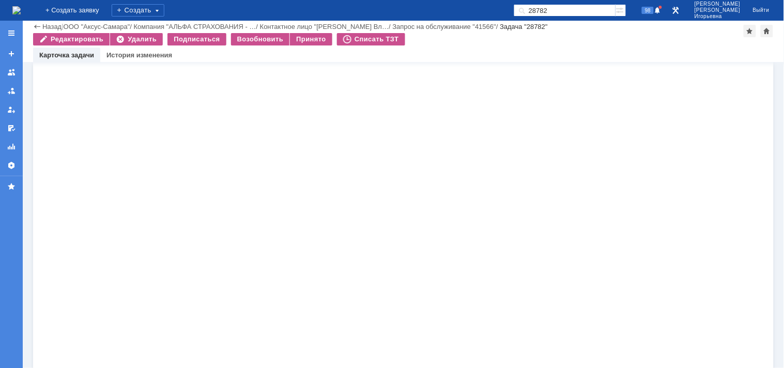
scroll to position [1325, 0]
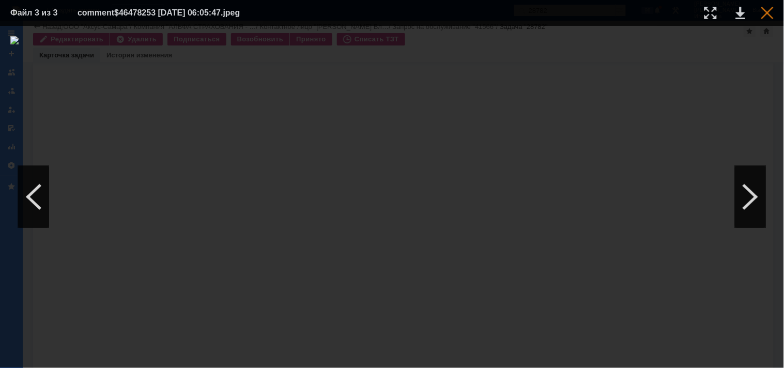
click at [767, 8] on div at bounding box center [767, 13] width 12 height 12
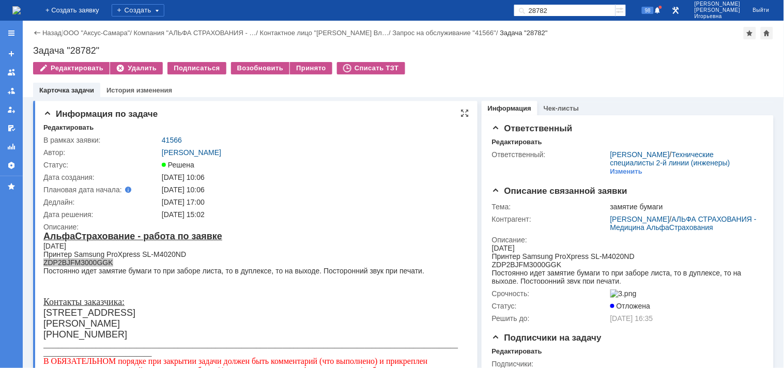
scroll to position [0, 0]
drag, startPoint x: 104, startPoint y: 45, endPoint x: 34, endPoint y: 49, distance: 69.8
click at [34, 49] on div "Задача "28782"" at bounding box center [403, 50] width 740 height 10
copy div "Задача "28782""
click at [171, 141] on link "41566" at bounding box center [172, 140] width 20 height 8
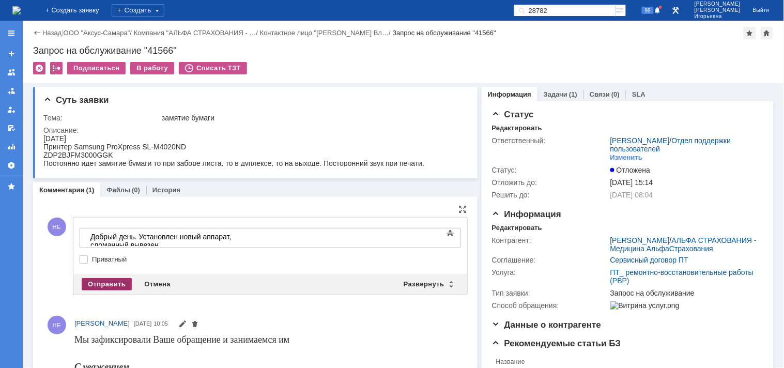
click at [97, 281] on div "Отправить" at bounding box center [107, 284] width 50 height 12
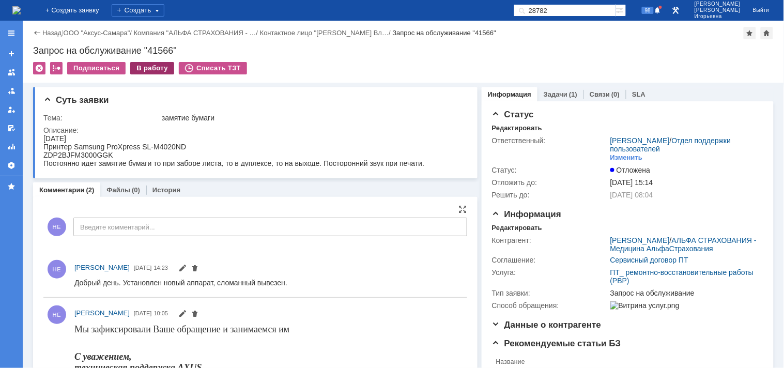
click at [148, 66] on div "В работу" at bounding box center [152, 68] width 44 height 12
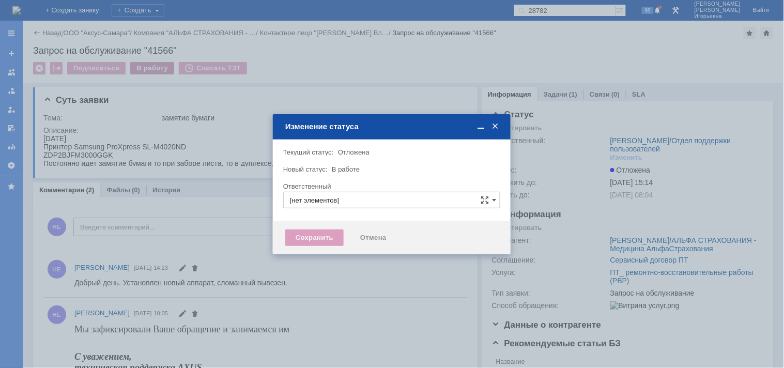
type input "[PERSON_NAME]"
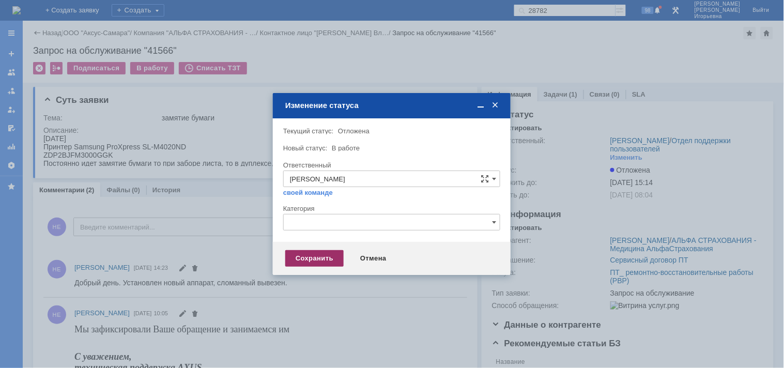
click at [311, 254] on div "Сохранить" at bounding box center [314, 258] width 58 height 17
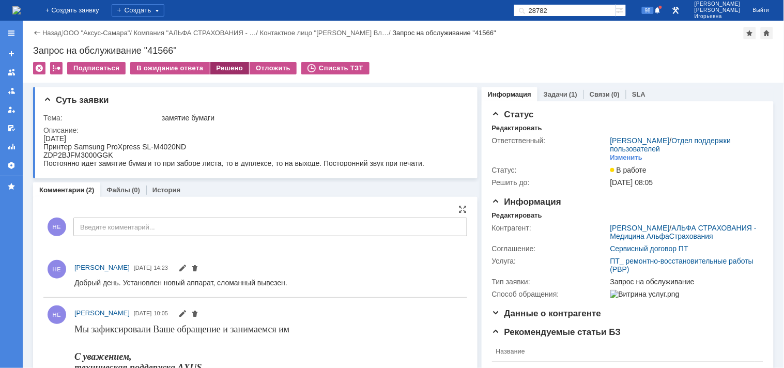
click at [223, 66] on div "Решено" at bounding box center [229, 68] width 39 height 12
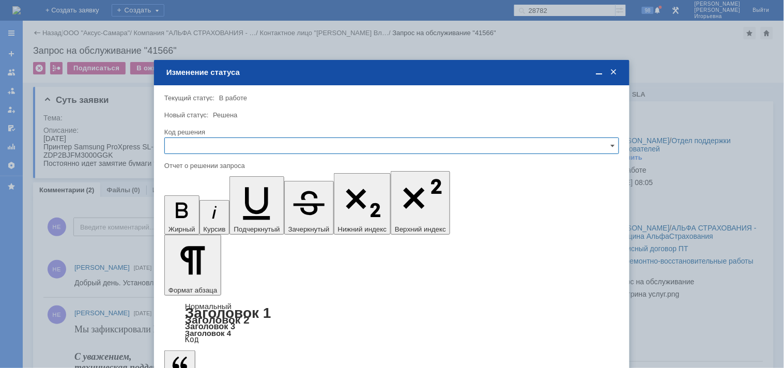
click at [200, 145] on input "text" at bounding box center [391, 145] width 455 height 17
drag, startPoint x: 197, startPoint y: 215, endPoint x: 33, endPoint y: 68, distance: 221.0
click at [197, 215] on span "Решено" at bounding box center [391, 215] width 441 height 8
type input "Решено"
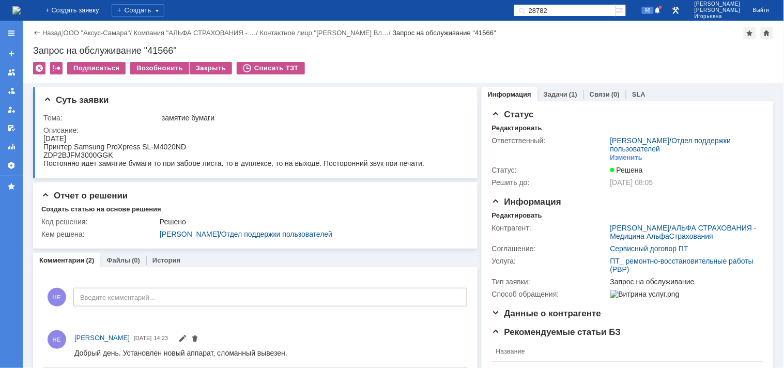
click at [21, 9] on img at bounding box center [16, 10] width 8 height 8
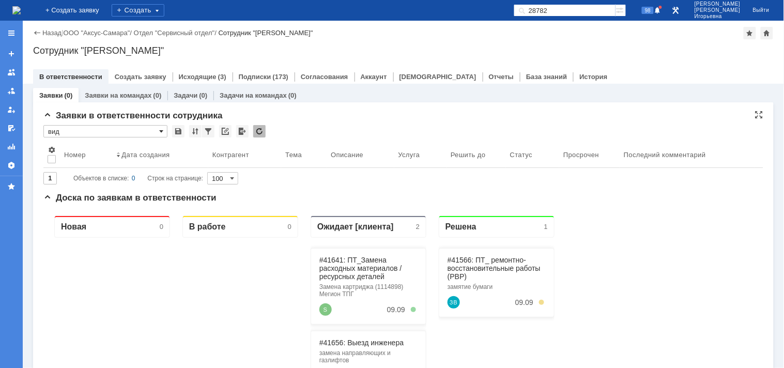
click at [162, 130] on span at bounding box center [161, 131] width 4 height 8
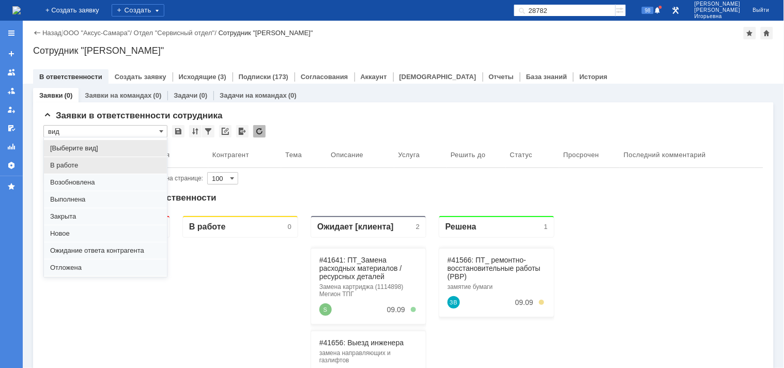
scroll to position [28, 0]
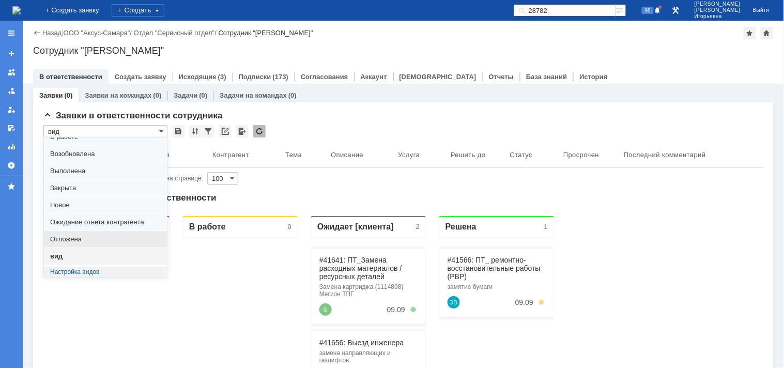
click at [69, 236] on span "Отложена" at bounding box center [105, 239] width 111 height 8
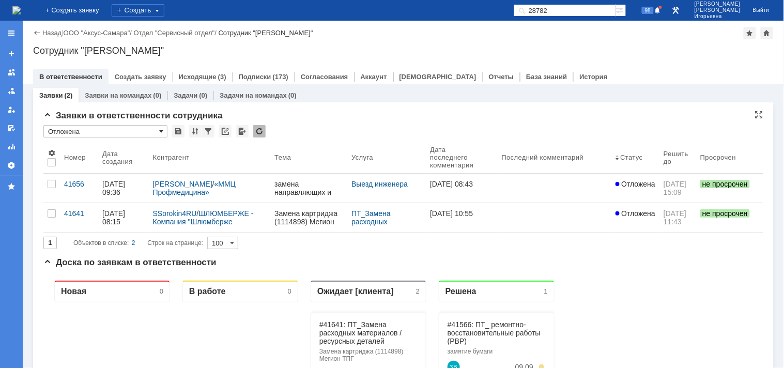
scroll to position [0, 0]
click at [162, 130] on span at bounding box center [161, 131] width 4 height 8
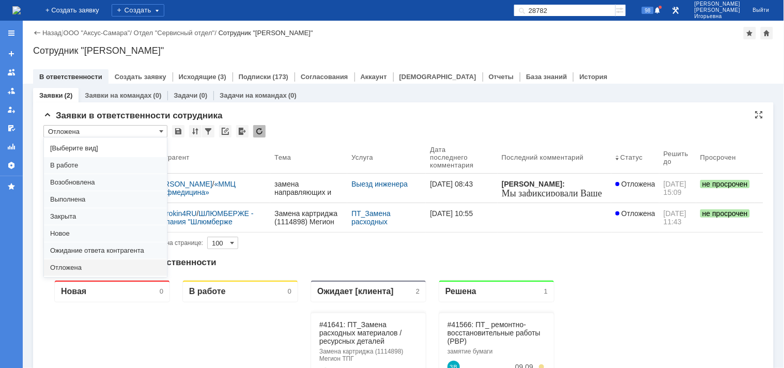
drag, startPoint x: 82, startPoint y: 248, endPoint x: 131, endPoint y: 193, distance: 74.6
click at [81, 249] on span "Ожидание ответа контрагента" at bounding box center [105, 250] width 111 height 8
type input "Ожидание ответа контрагента"
type input "20"
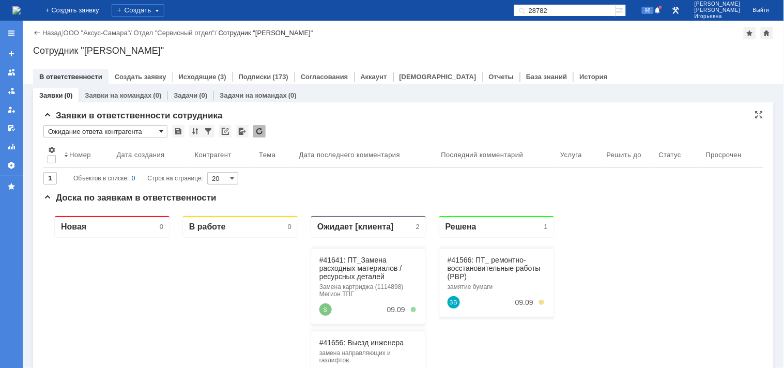
click at [162, 129] on span at bounding box center [161, 131] width 4 height 8
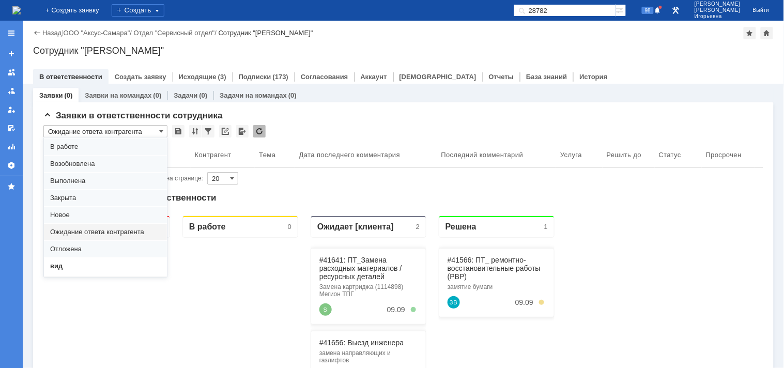
scroll to position [28, 0]
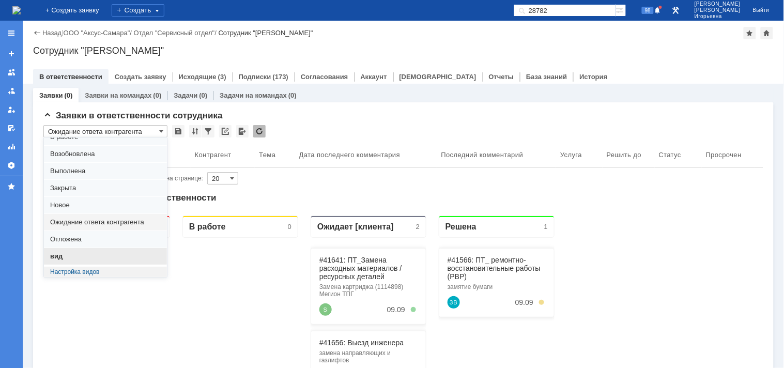
click at [65, 252] on span "вид" at bounding box center [105, 256] width 111 height 8
type input "вид"
type input "100"
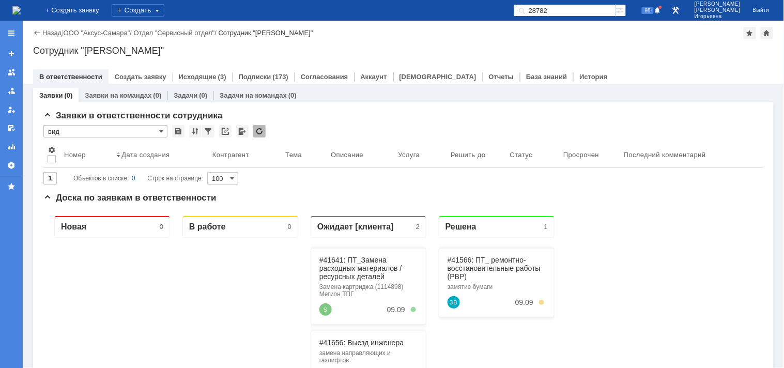
type input "вид"
